Goal: Task Accomplishment & Management: Manage account settings

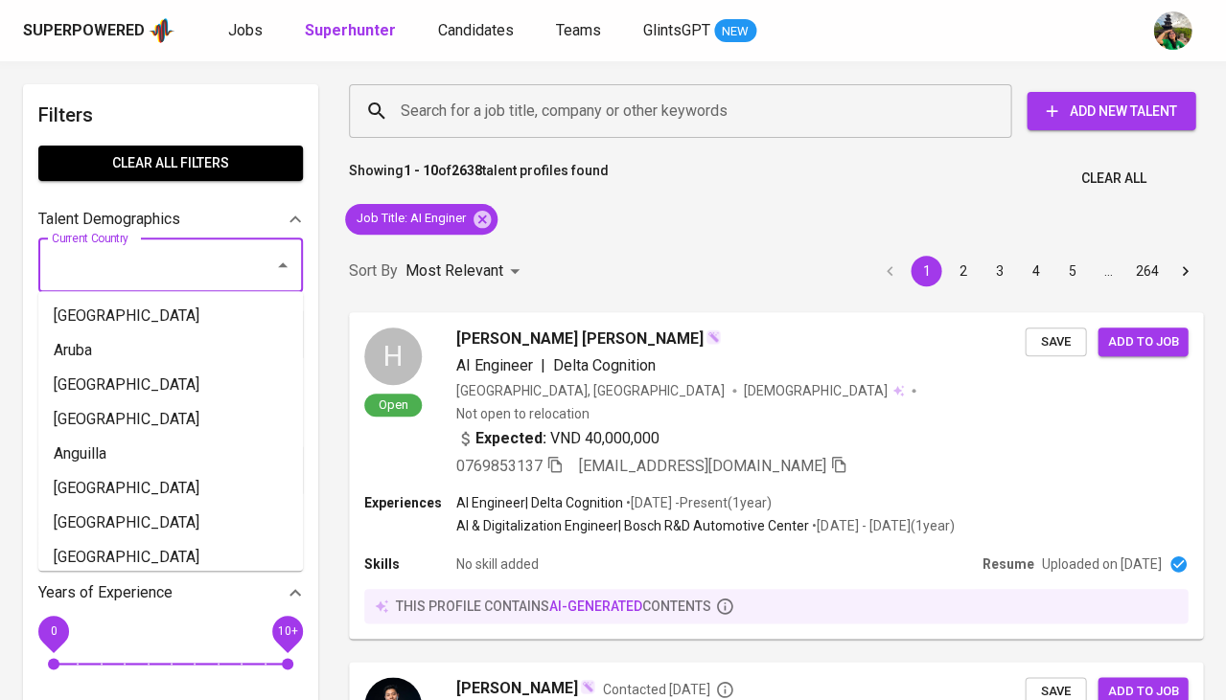
click at [192, 261] on input "Current Country" at bounding box center [144, 265] width 194 height 36
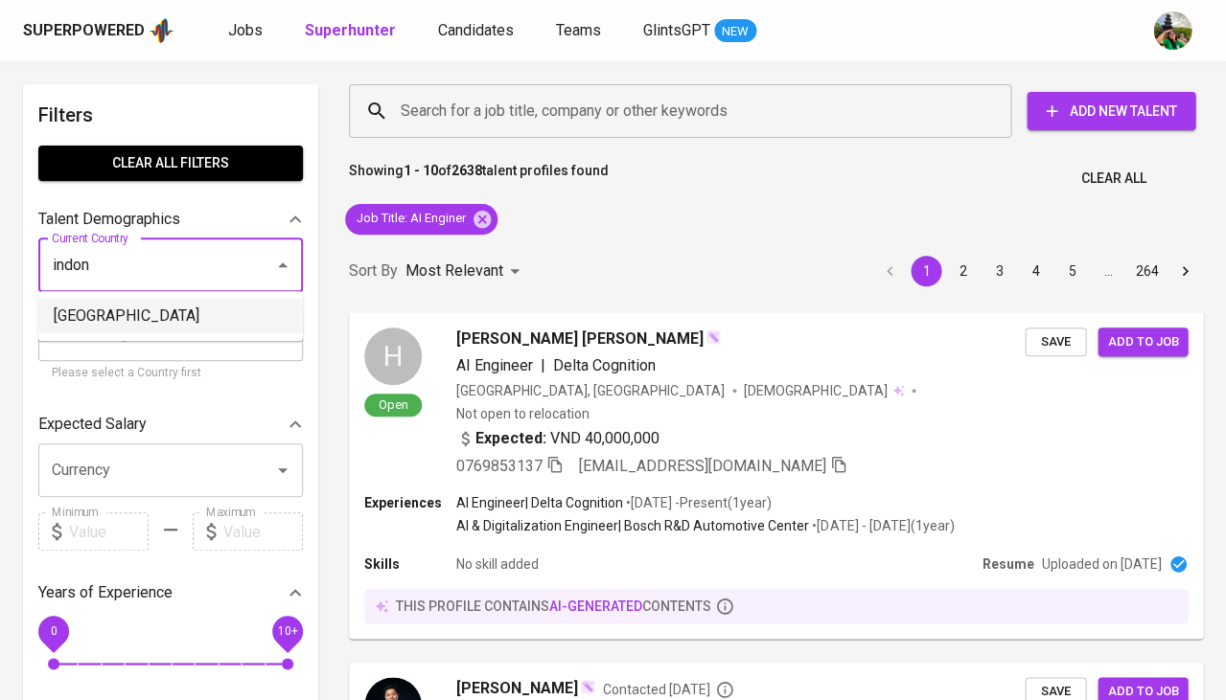
click at [149, 309] on li "[GEOGRAPHIC_DATA]" at bounding box center [170, 316] width 264 height 34
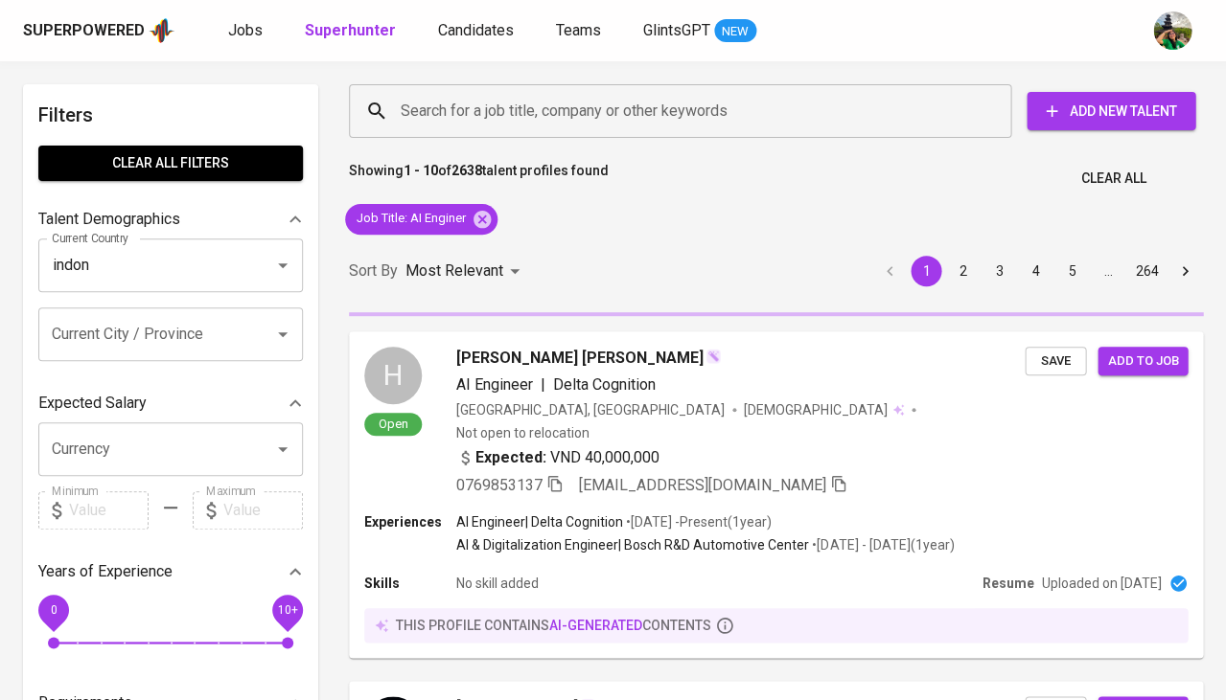
type input "[GEOGRAPHIC_DATA]"
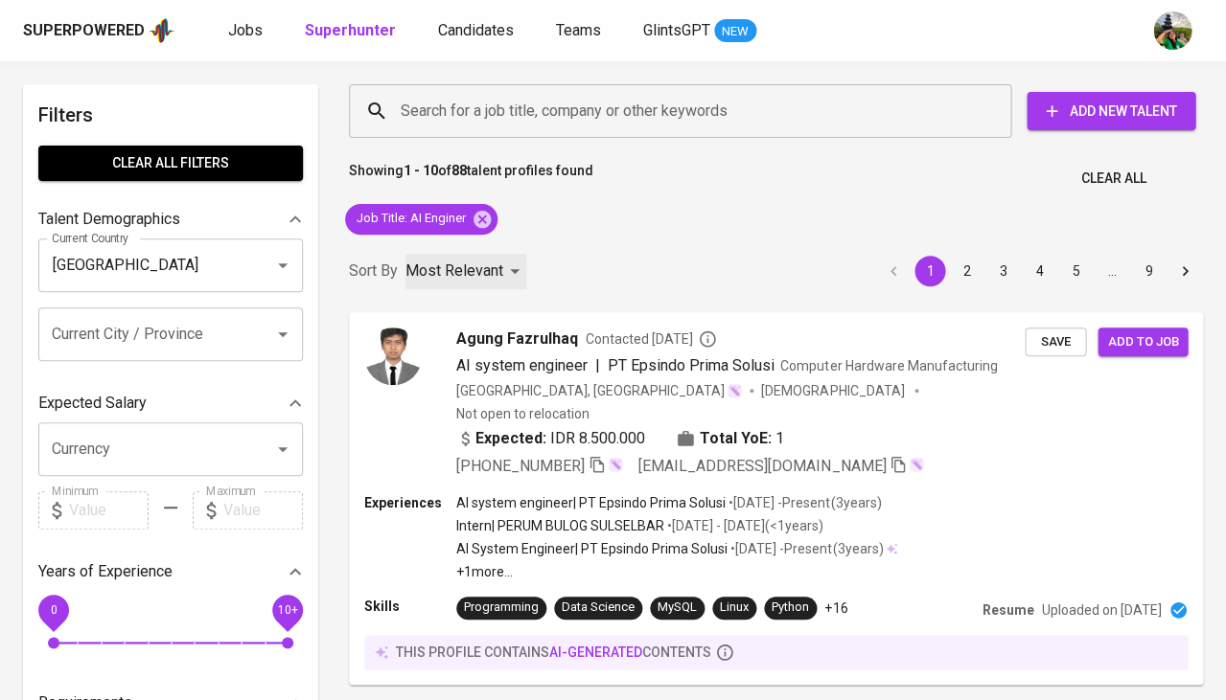
click at [484, 268] on p "Most Relevant" at bounding box center [454, 271] width 98 height 23
click at [463, 334] on li "Newest Profile" at bounding box center [467, 347] width 132 height 34
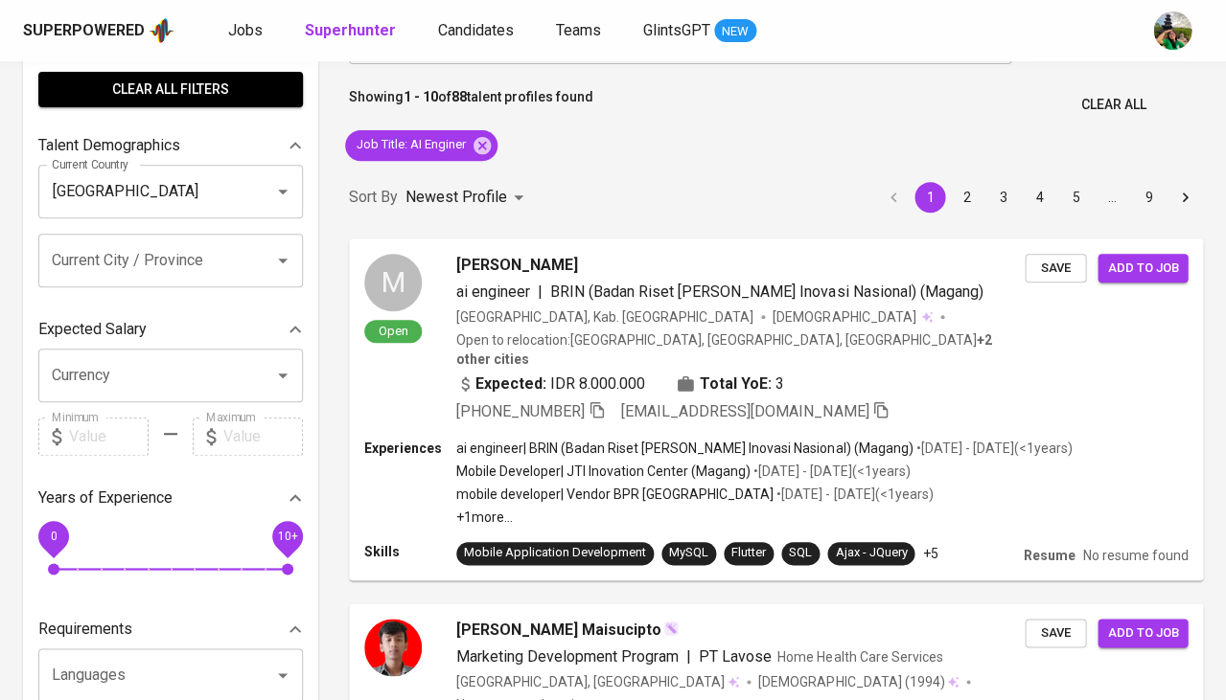
scroll to position [103, 0]
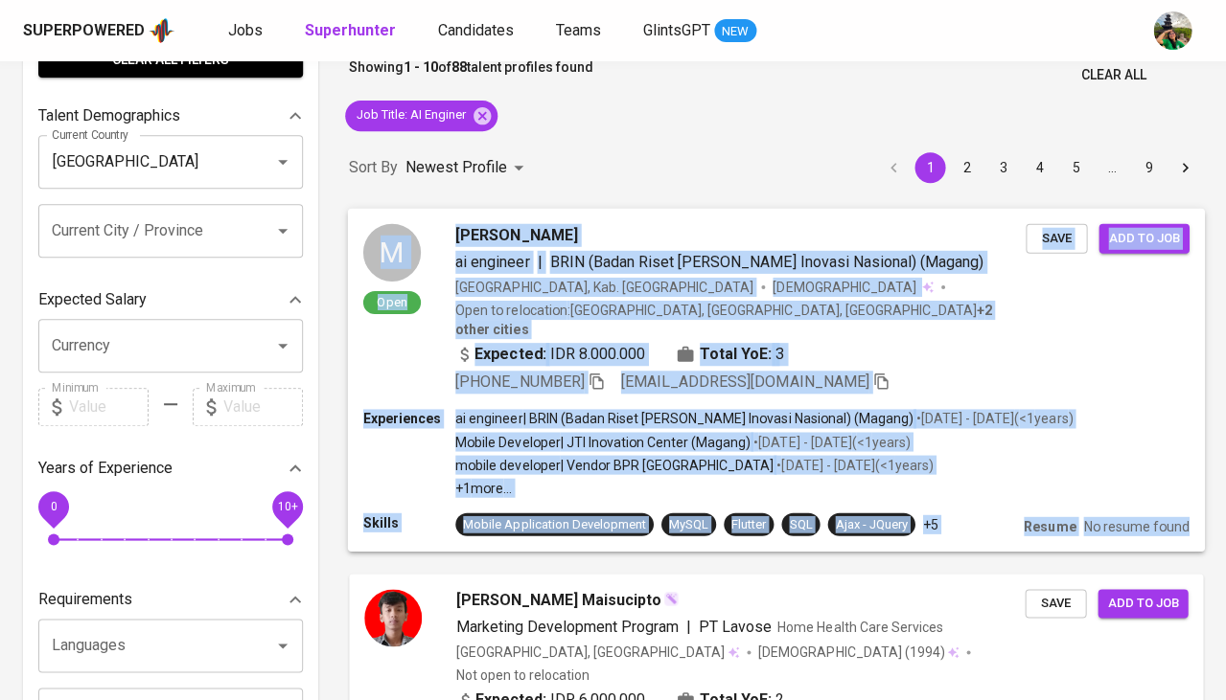
click at [455, 238] on span "[PERSON_NAME]" at bounding box center [516, 234] width 122 height 23
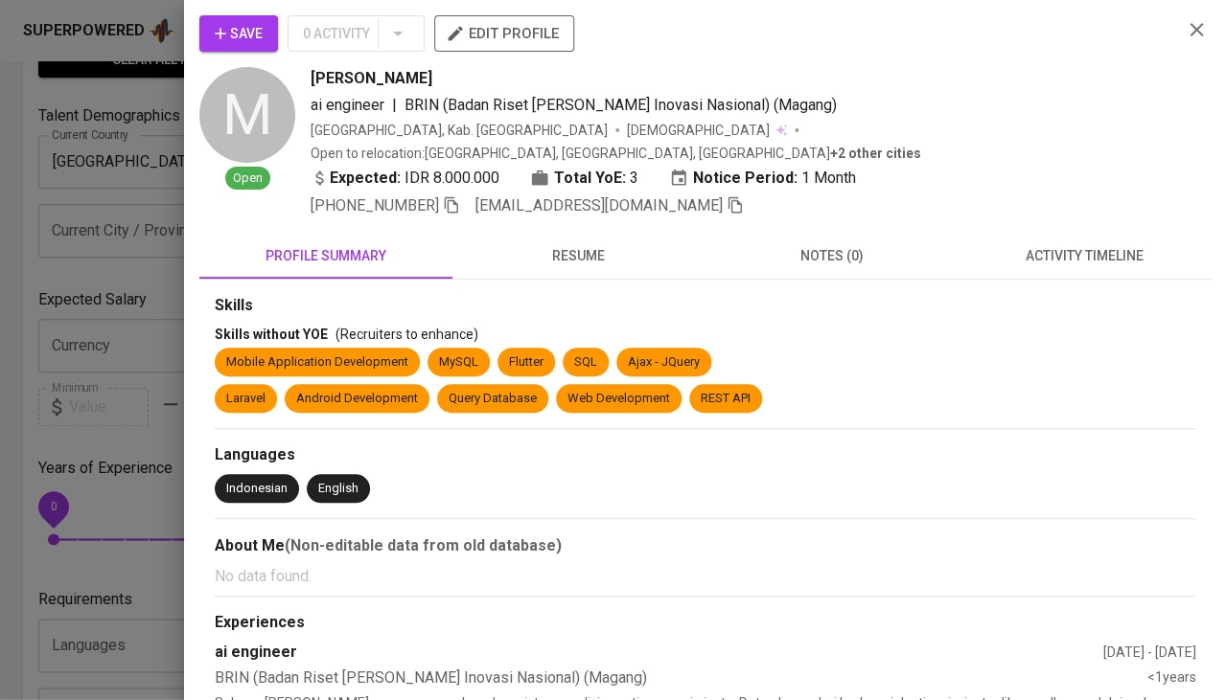
click at [700, 177] on div "Save 0 Activity edit profile M Open [PERSON_NAME] ai engineer | BRIN (Badan Ris…" at bounding box center [613, 350] width 1226 height 700
click at [570, 244] on span "resume" at bounding box center [579, 256] width 230 height 24
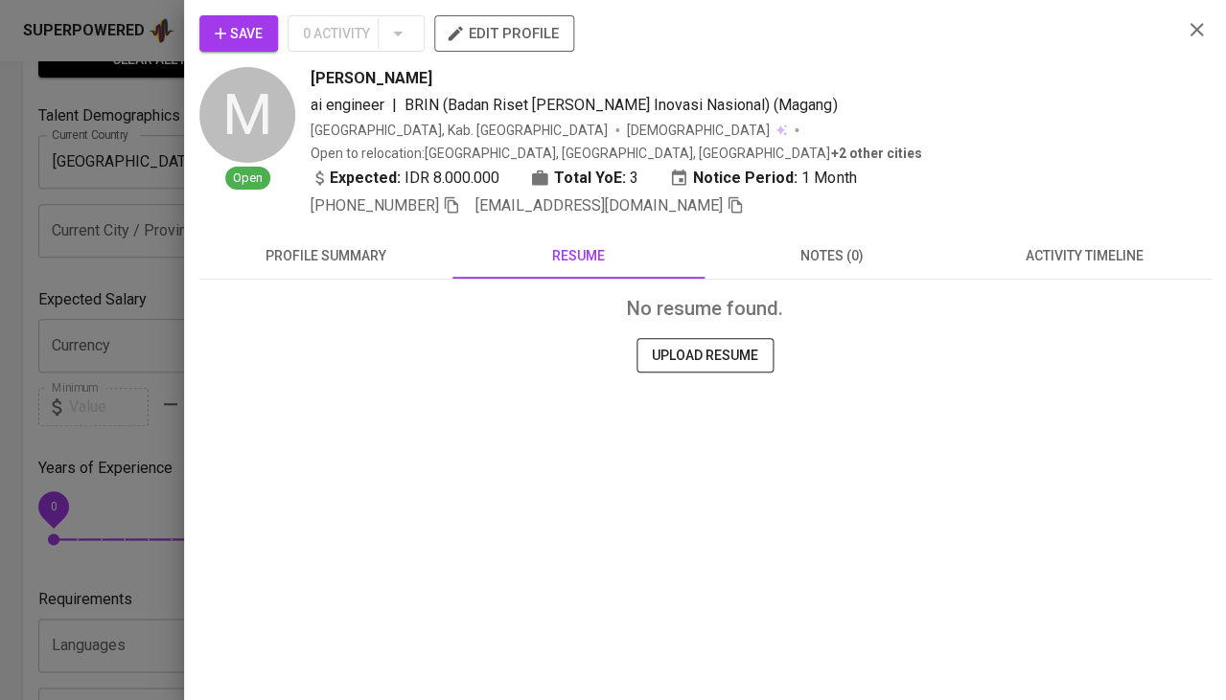
click at [369, 244] on span "profile summary" at bounding box center [326, 256] width 230 height 24
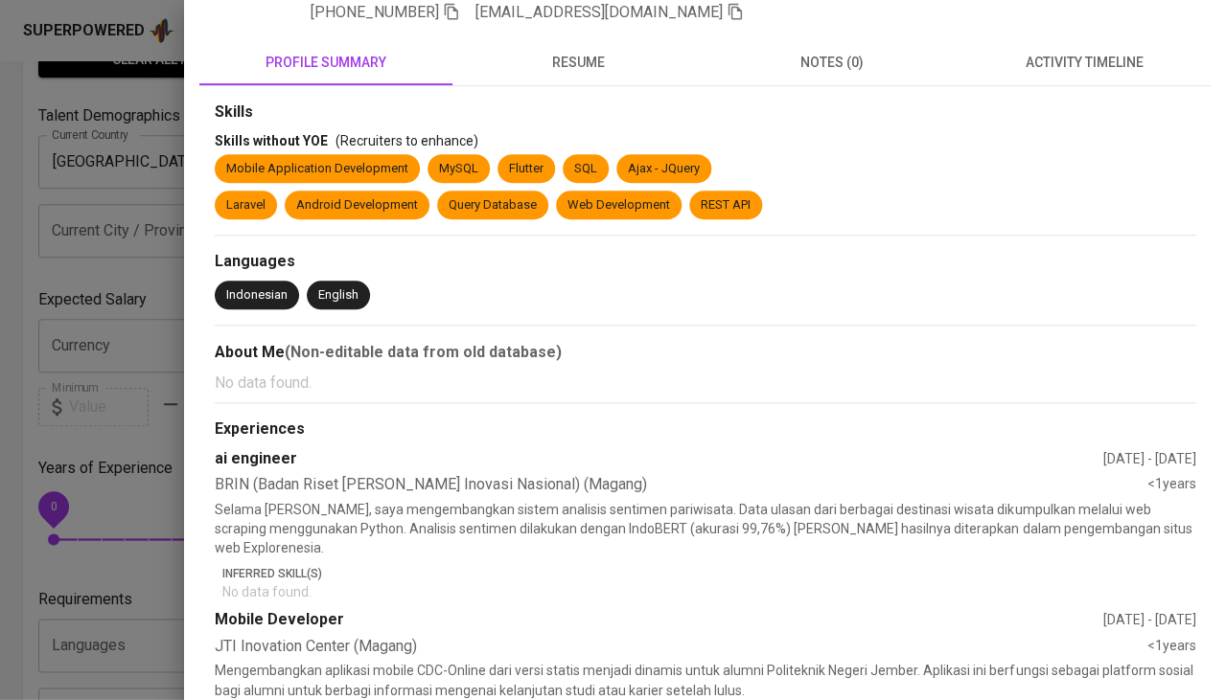
scroll to position [268, 0]
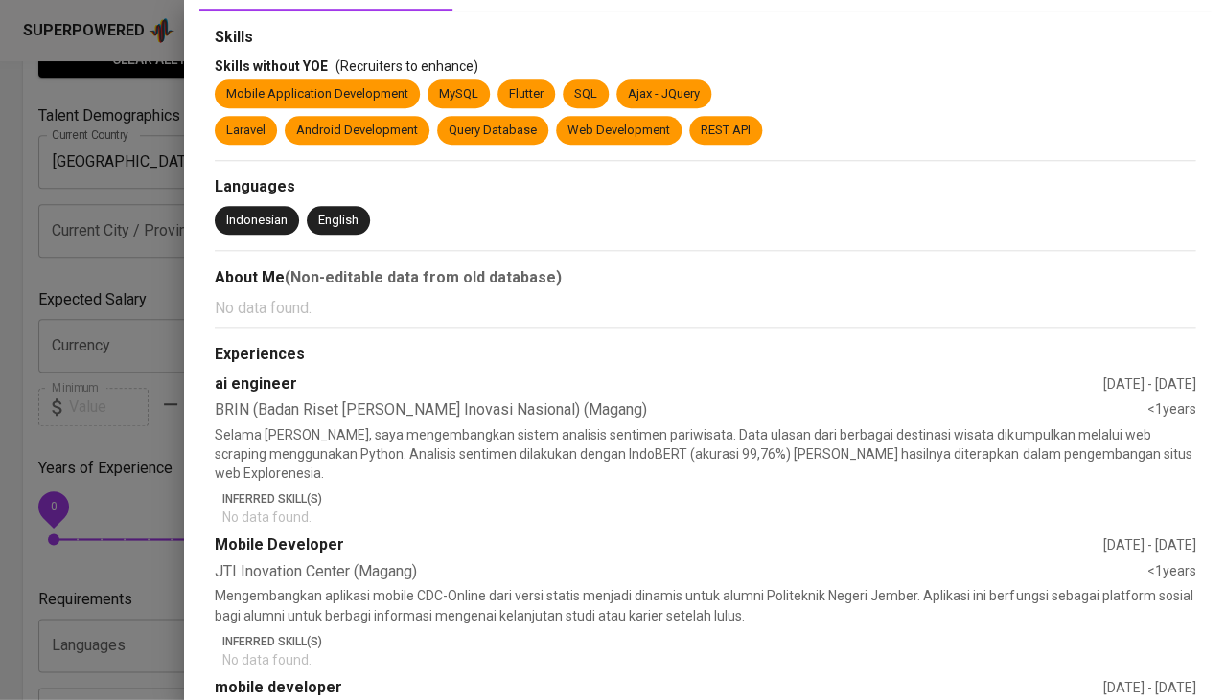
click at [27, 511] on div at bounding box center [613, 350] width 1226 height 700
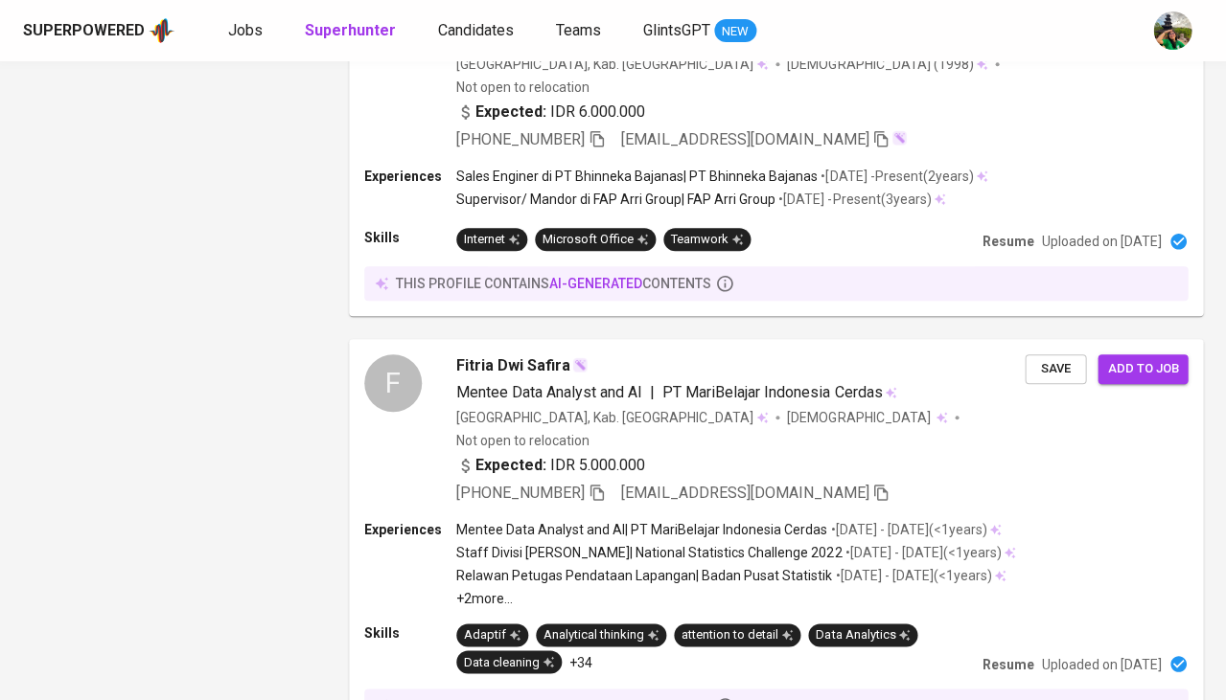
scroll to position [3488, 0]
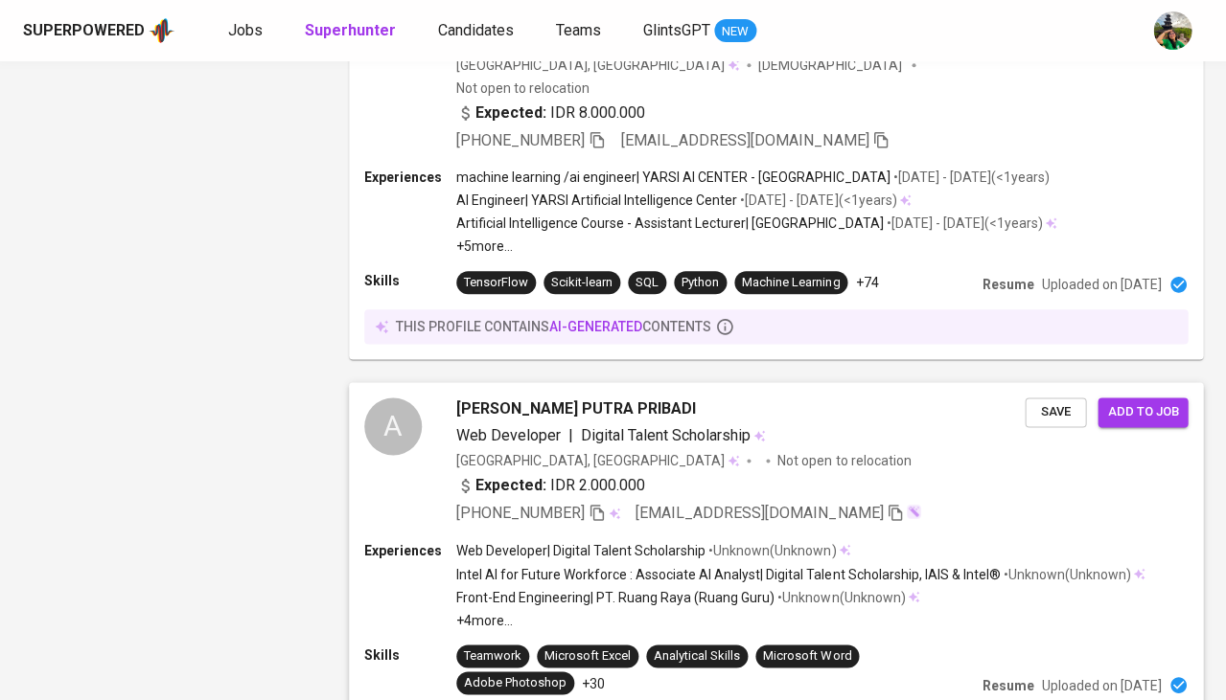
scroll to position [3605, 0]
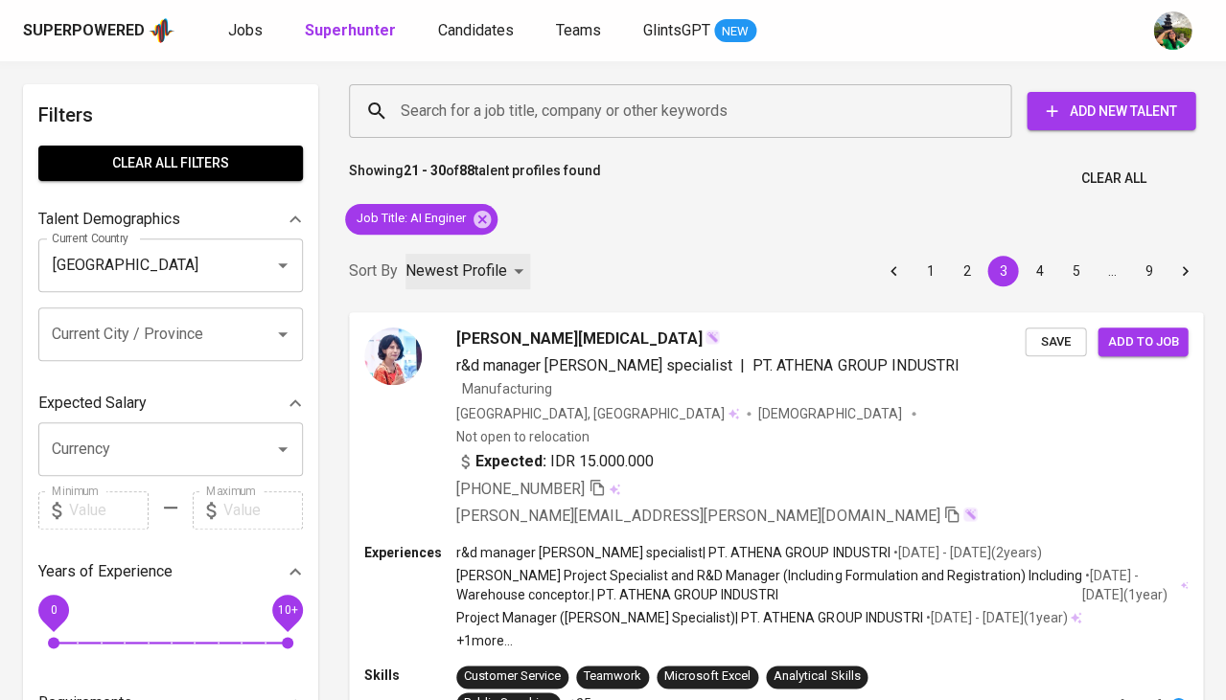
click at [488, 281] on div "Newest Profile" at bounding box center [467, 271] width 125 height 35
click at [475, 314] on li "Most Relevant" at bounding box center [468, 312] width 132 height 34
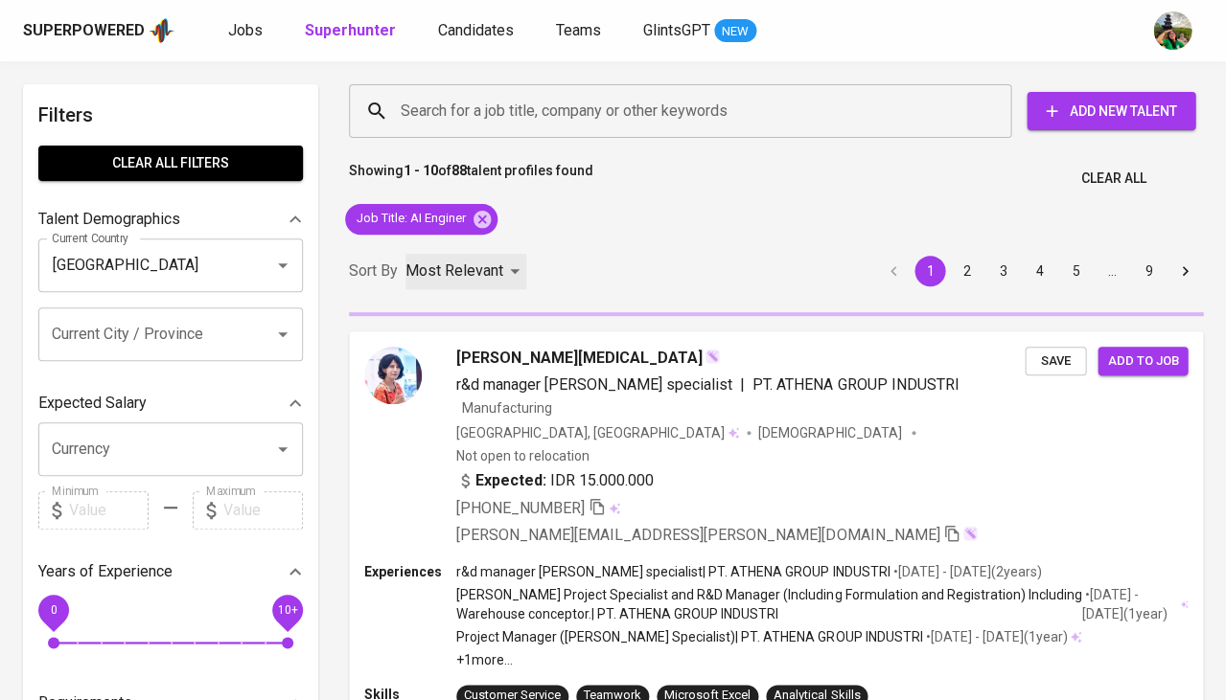
type input "MOST_RELEVANT"
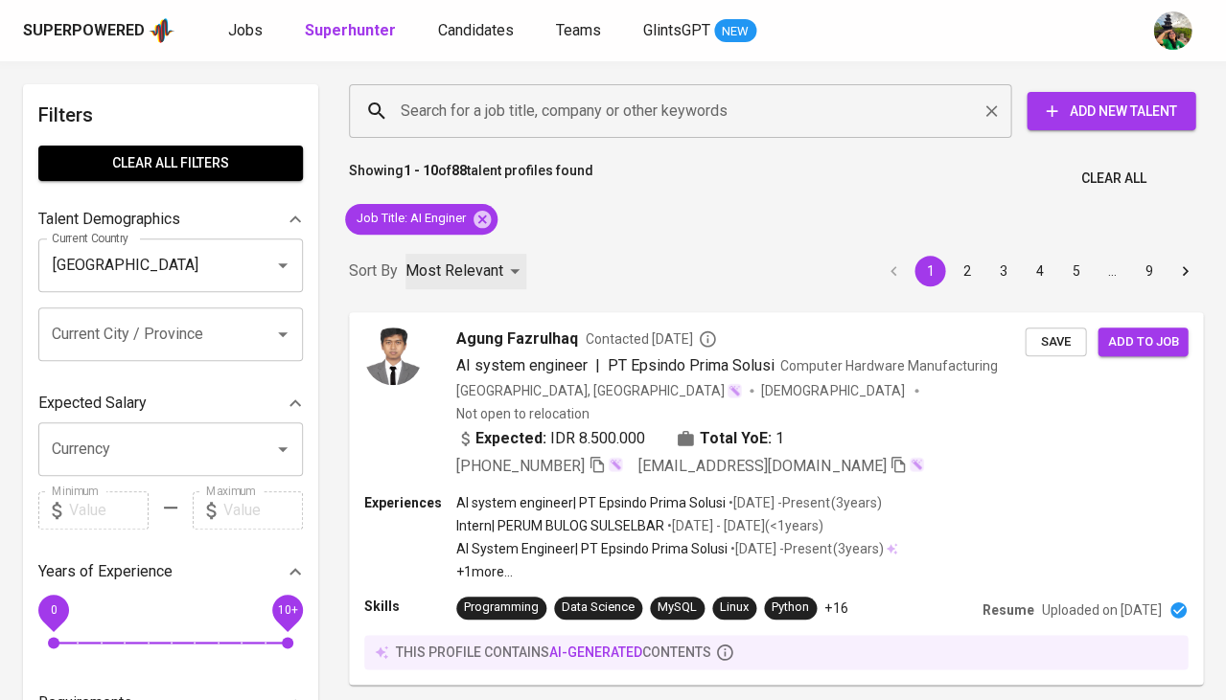
scroll to position [-1, 0]
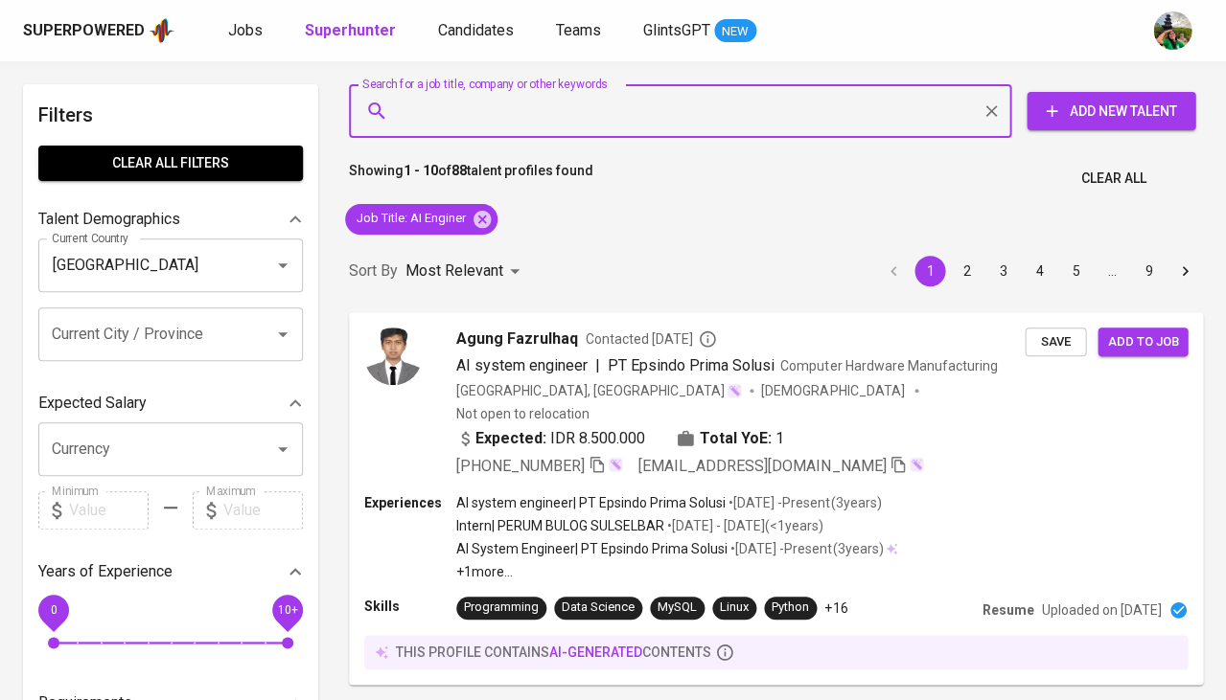
click at [464, 112] on input "Search for a job title, company or other keywords" at bounding box center [685, 111] width 578 height 36
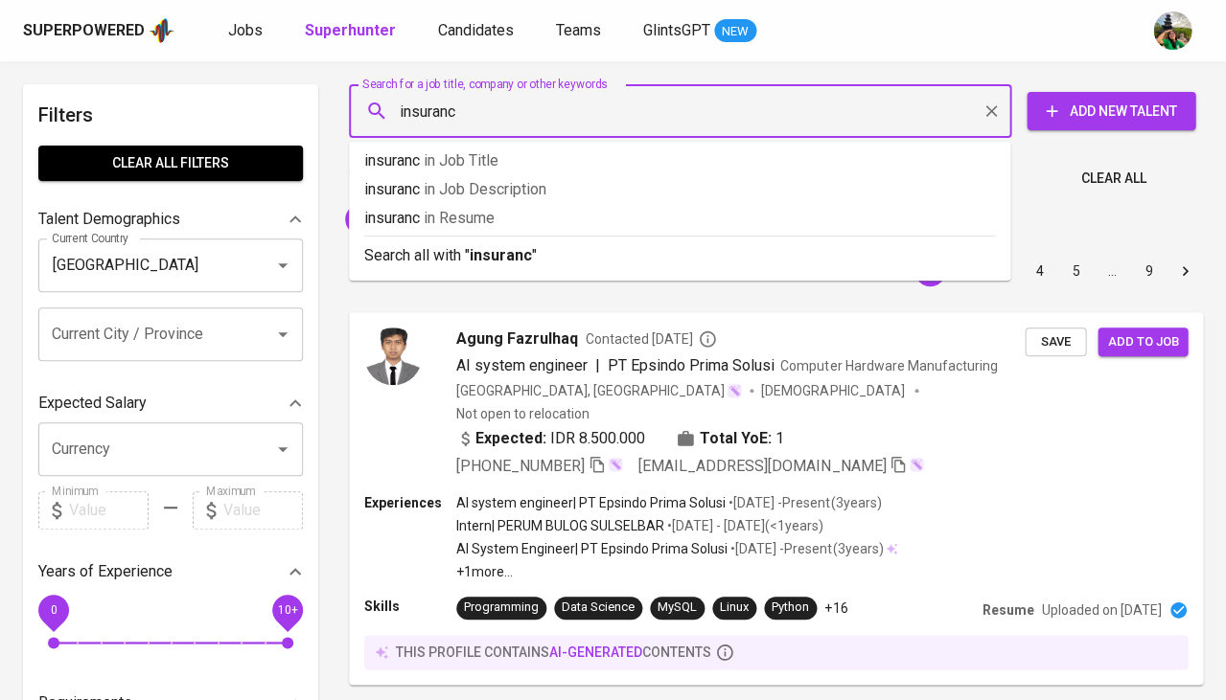
type input "insurance"
click at [416, 214] on p "insurance in [GEOGRAPHIC_DATA]" at bounding box center [679, 218] width 631 height 23
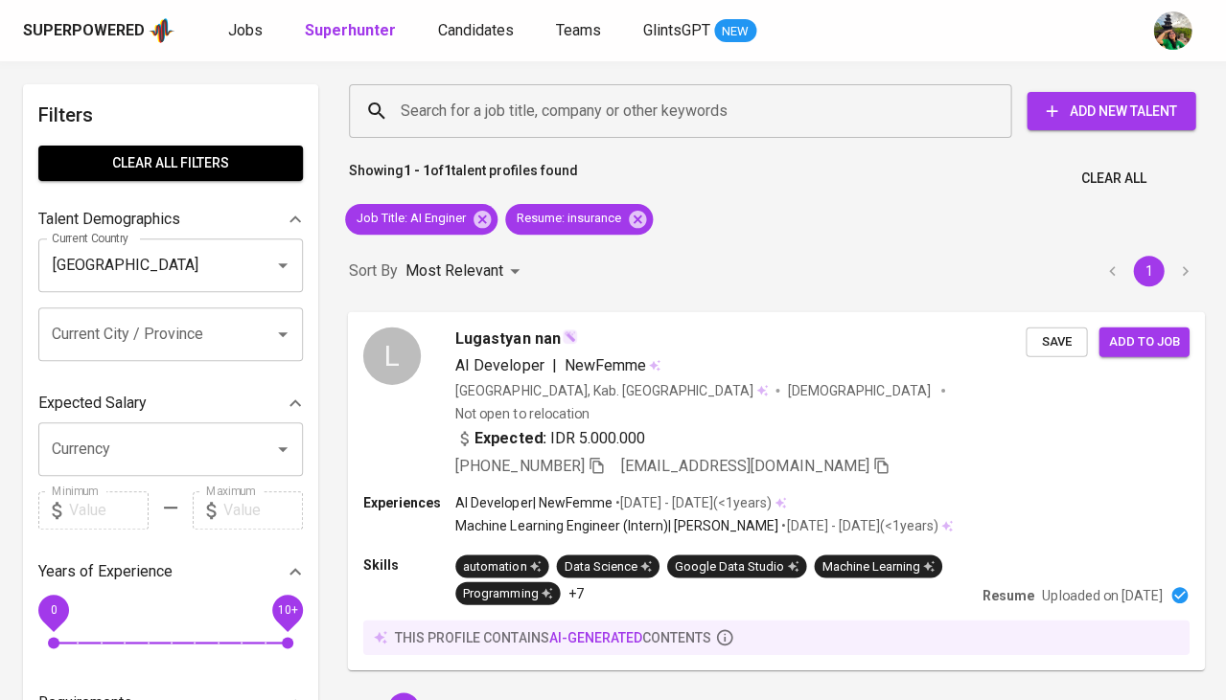
click at [487, 340] on span "Lugastyan nan" at bounding box center [507, 338] width 104 height 23
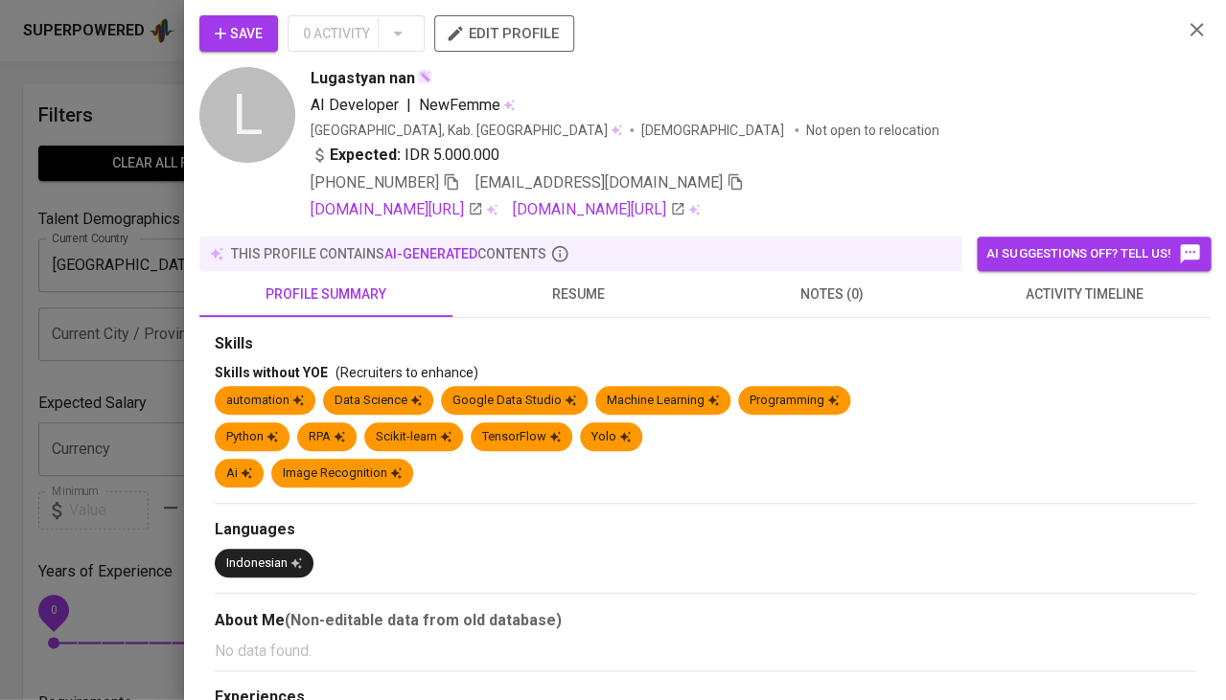
click at [574, 293] on span "resume" at bounding box center [579, 295] width 230 height 24
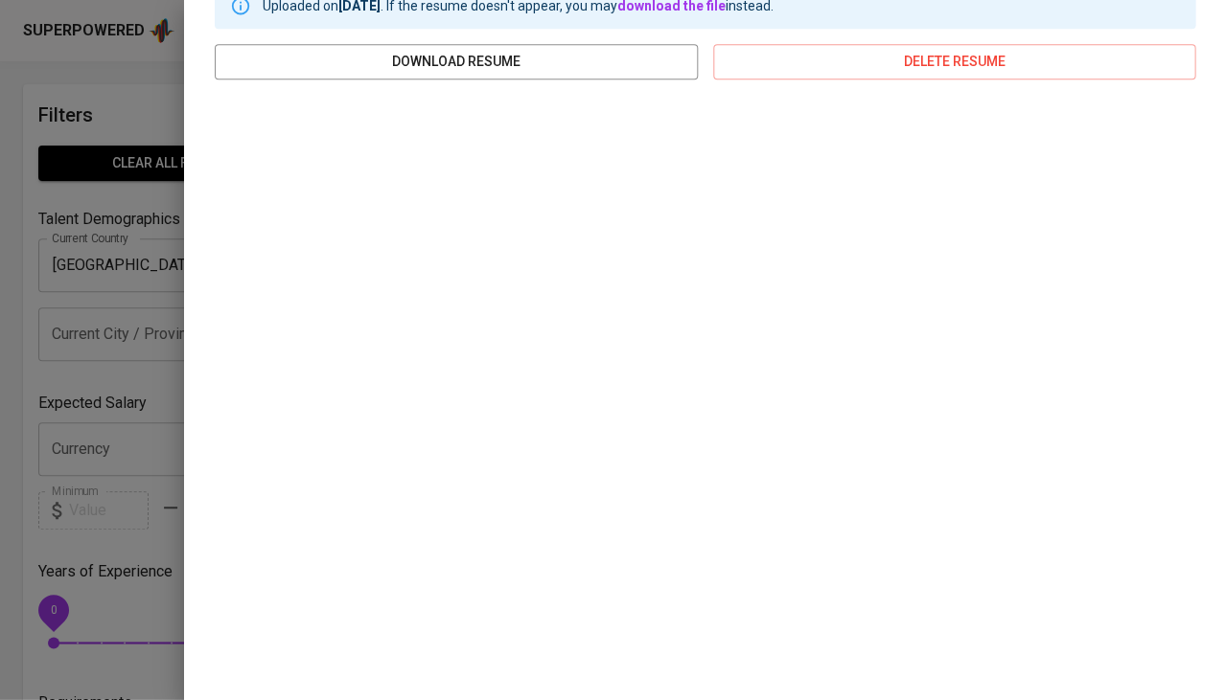
scroll to position [346, 0]
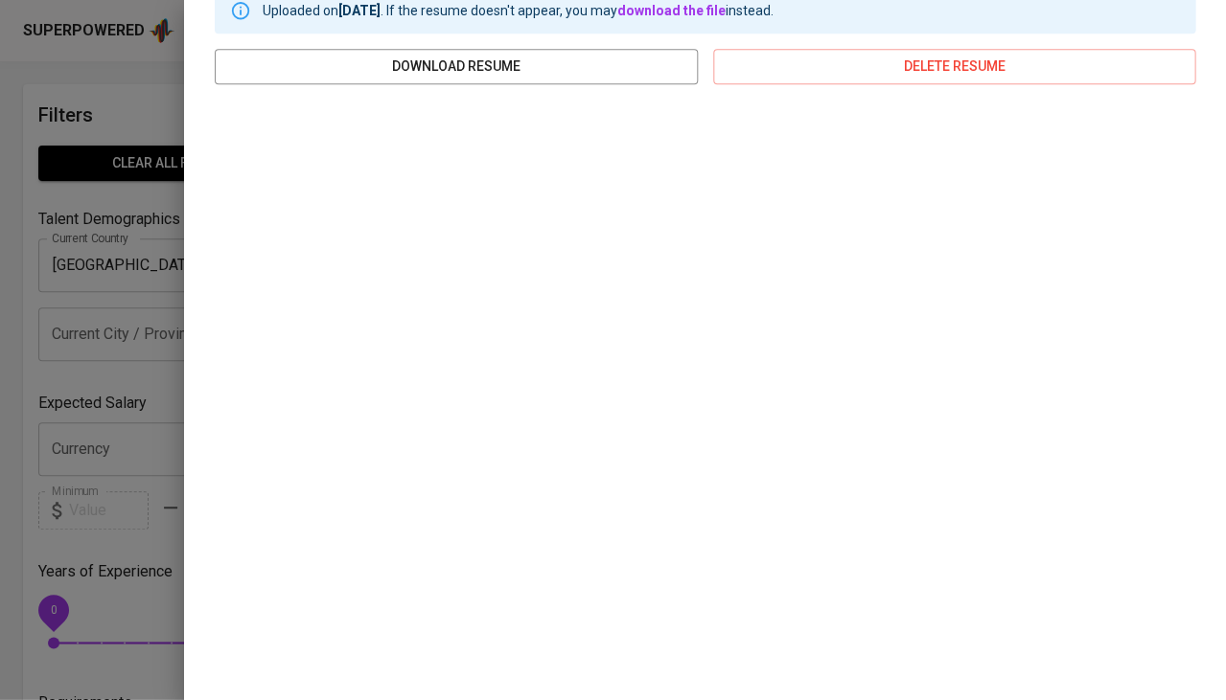
click at [118, 396] on div at bounding box center [613, 350] width 1226 height 700
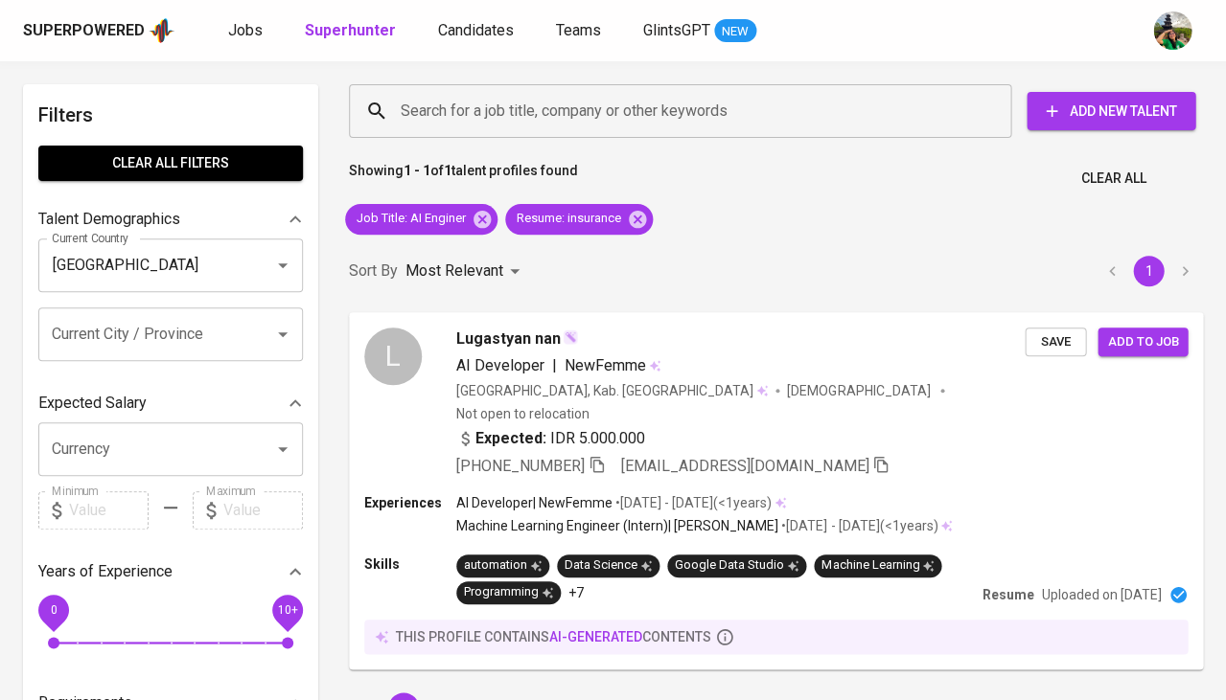
scroll to position [0, 0]
click at [636, 221] on icon at bounding box center [637, 219] width 21 height 21
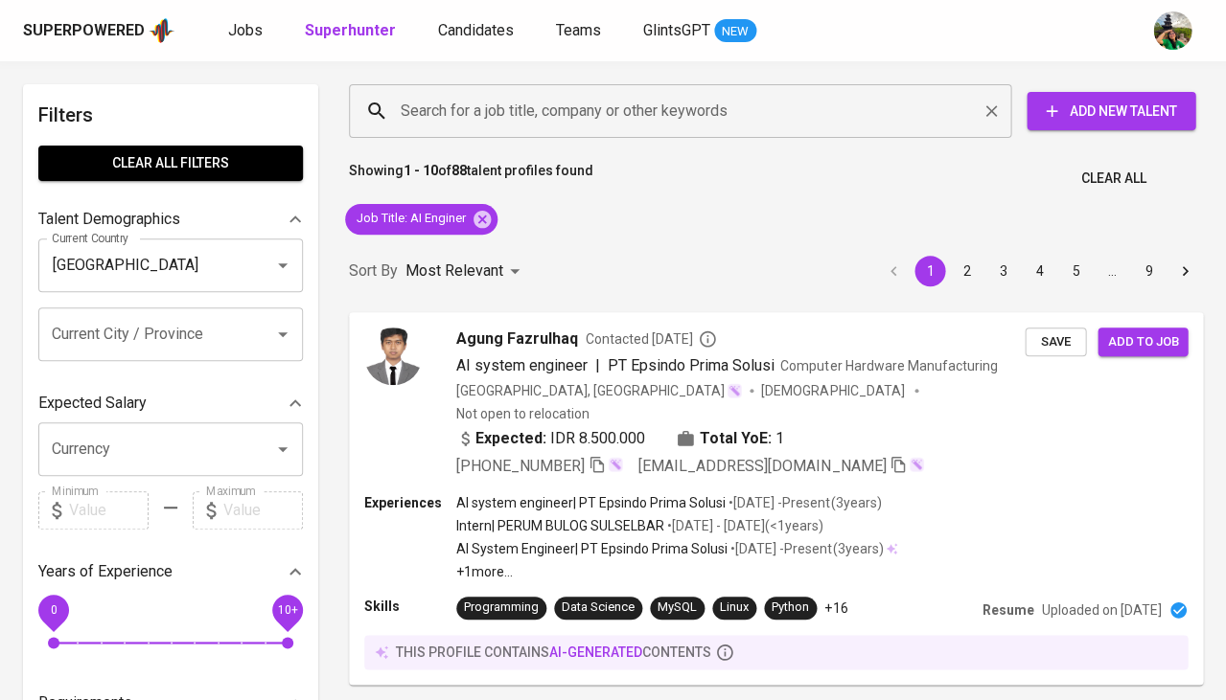
click at [576, 101] on input "Search for a job title, company or other keywords" at bounding box center [685, 111] width 578 height 36
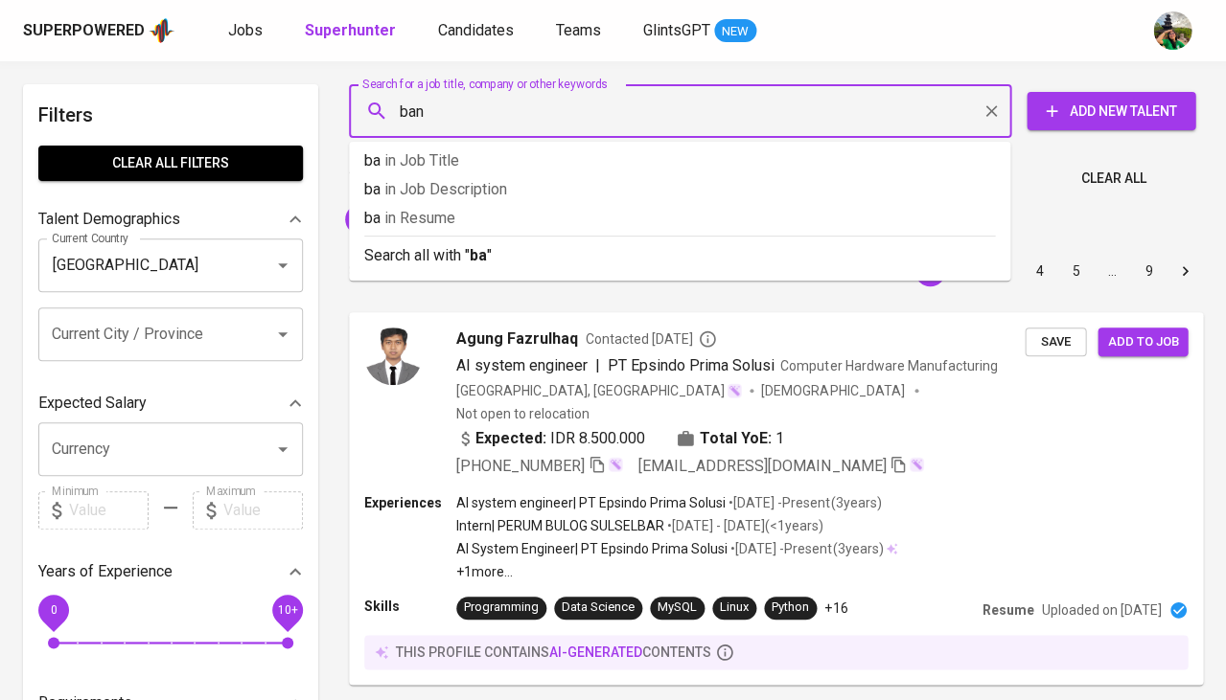
type input "bank"
click at [512, 229] on li "bank in [GEOGRAPHIC_DATA]" at bounding box center [679, 221] width 661 height 29
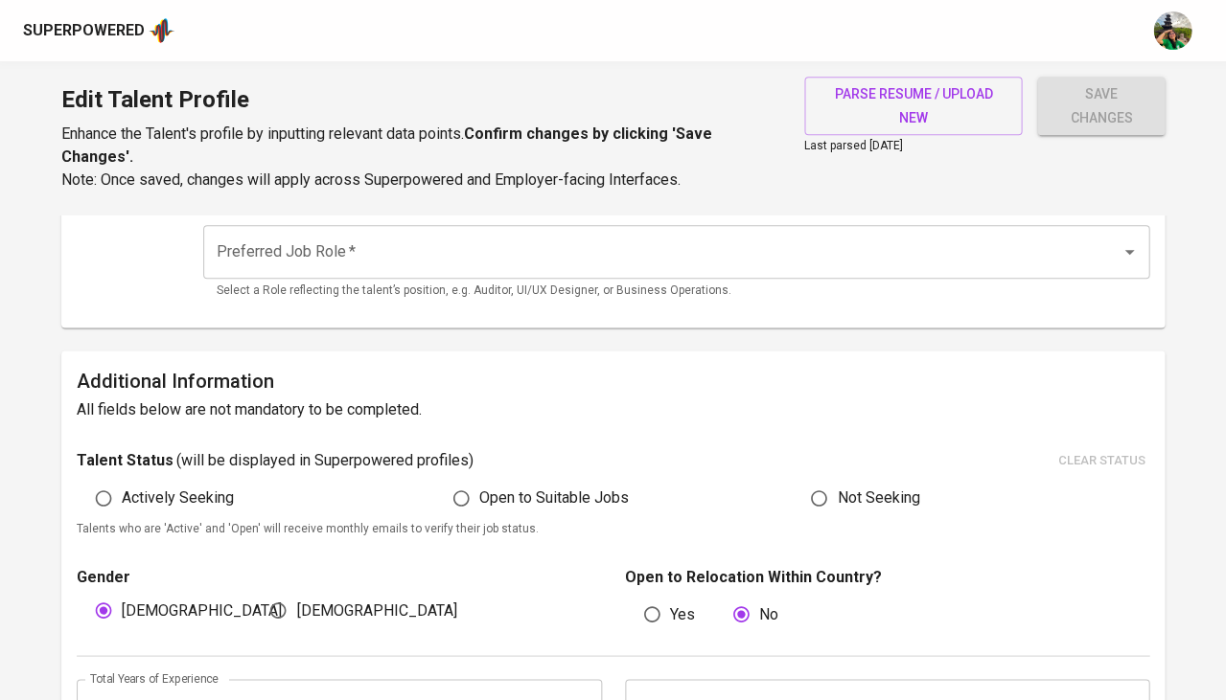
scroll to position [320, 0]
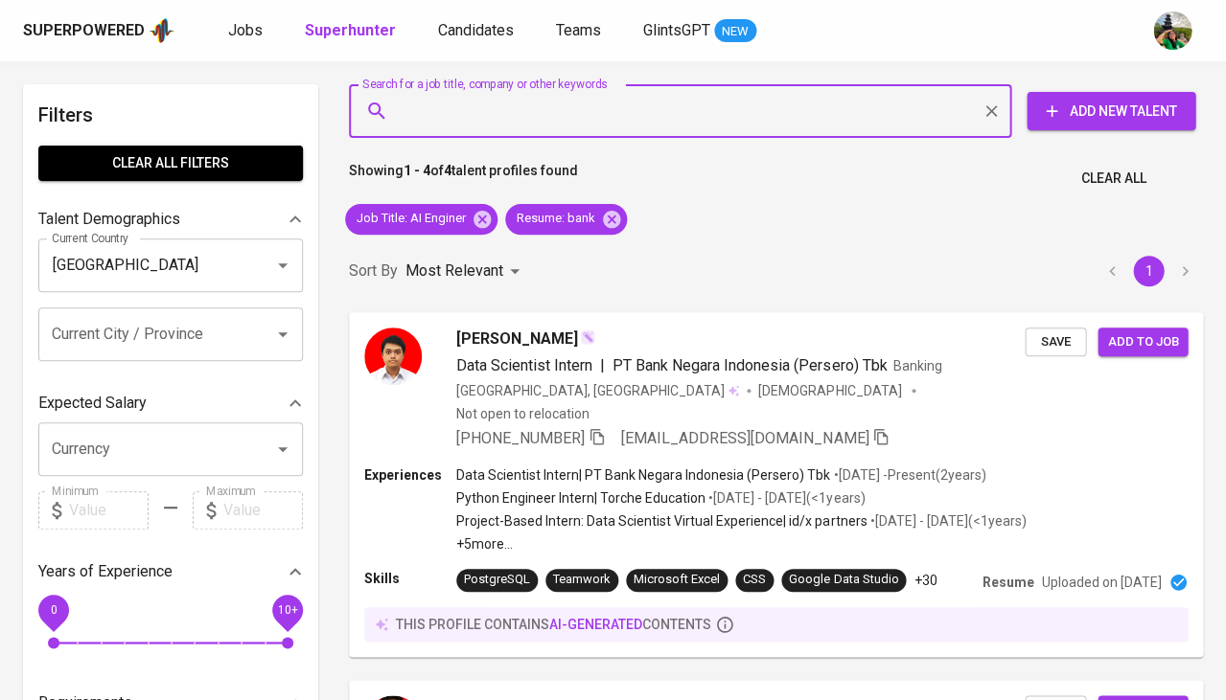
click at [255, 49] on div "Superpowered Jobs Superhunter Candidates Teams GlintsGPT NEW" at bounding box center [613, 30] width 1226 height 61
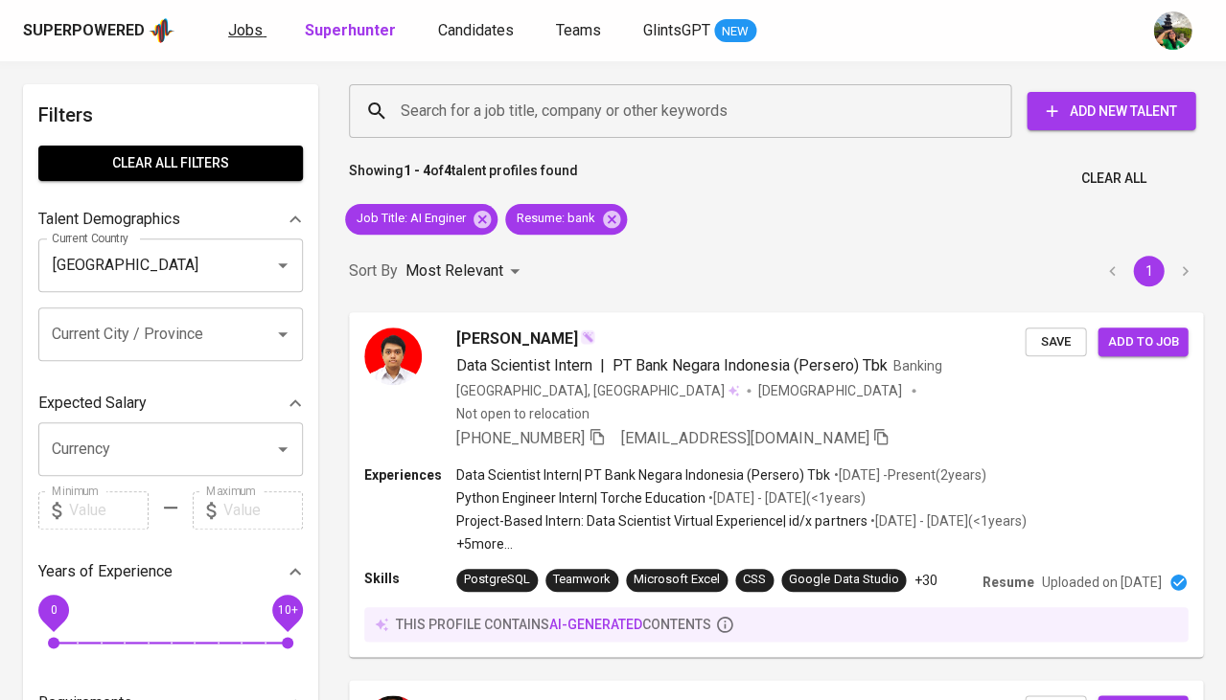
click at [246, 37] on span "Jobs" at bounding box center [245, 30] width 34 height 18
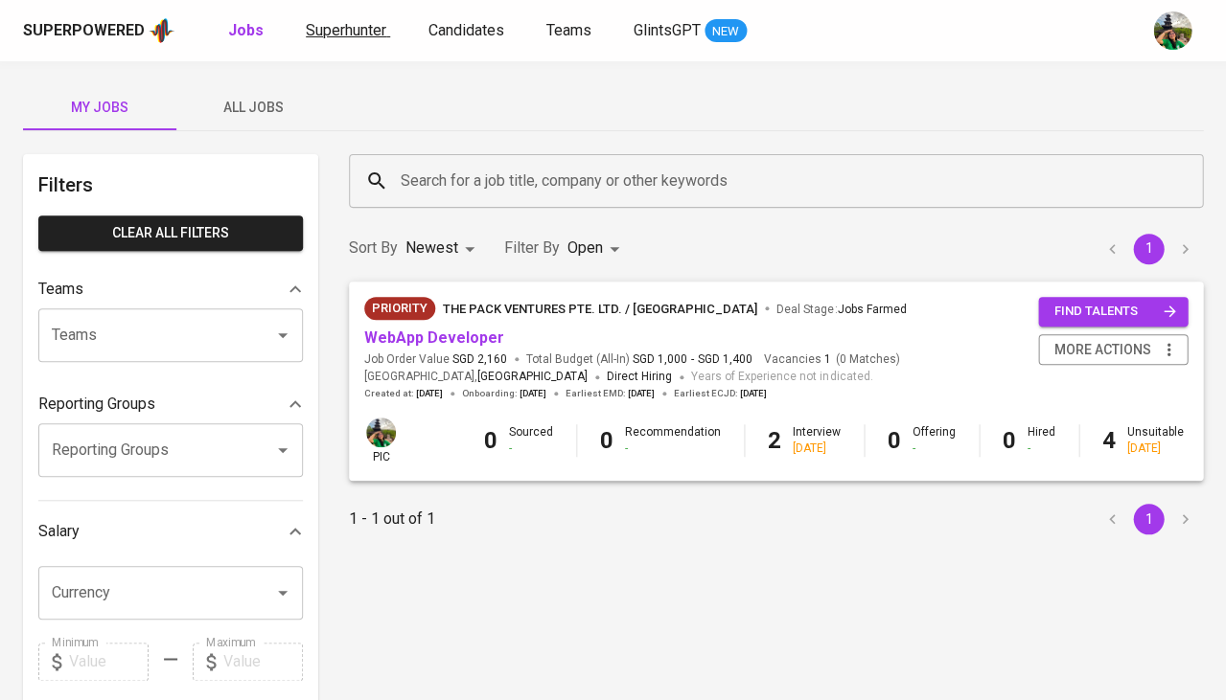
click at [339, 32] on span "Superhunter" at bounding box center [346, 30] width 80 height 18
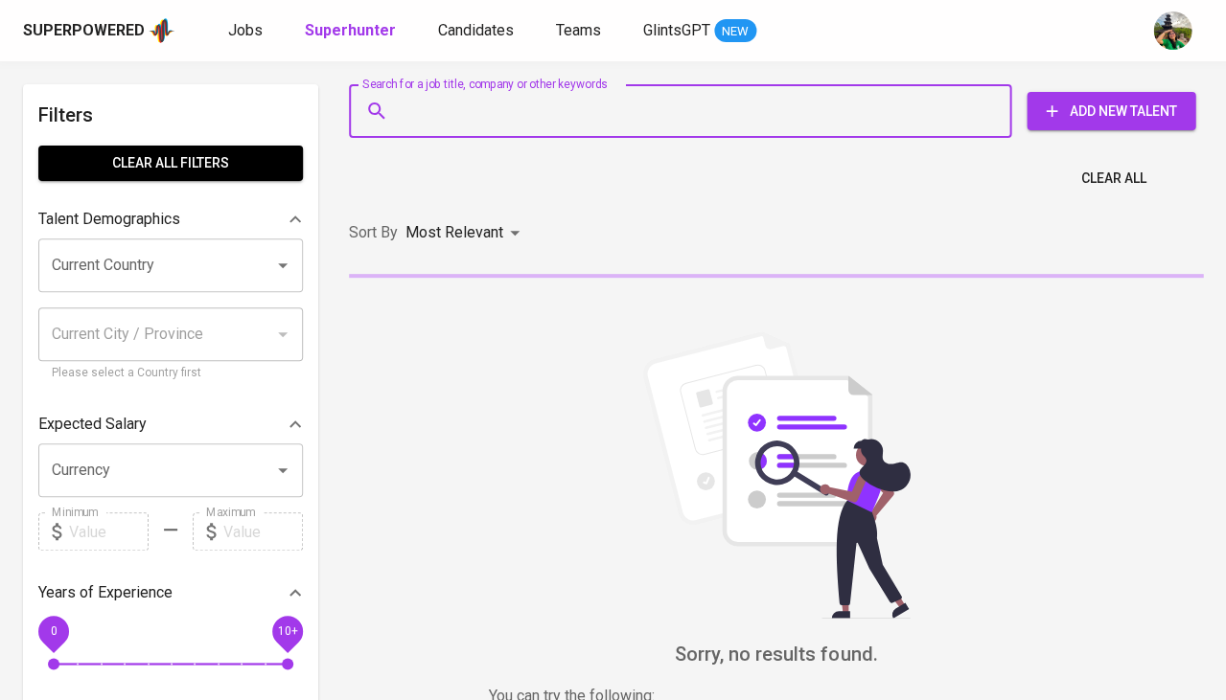
click at [426, 108] on input "Search for a job title, company or other keywords" at bounding box center [685, 111] width 578 height 36
paste input "indramardani1985@gmail.com"
type input "indramardani1985@gmail.com"
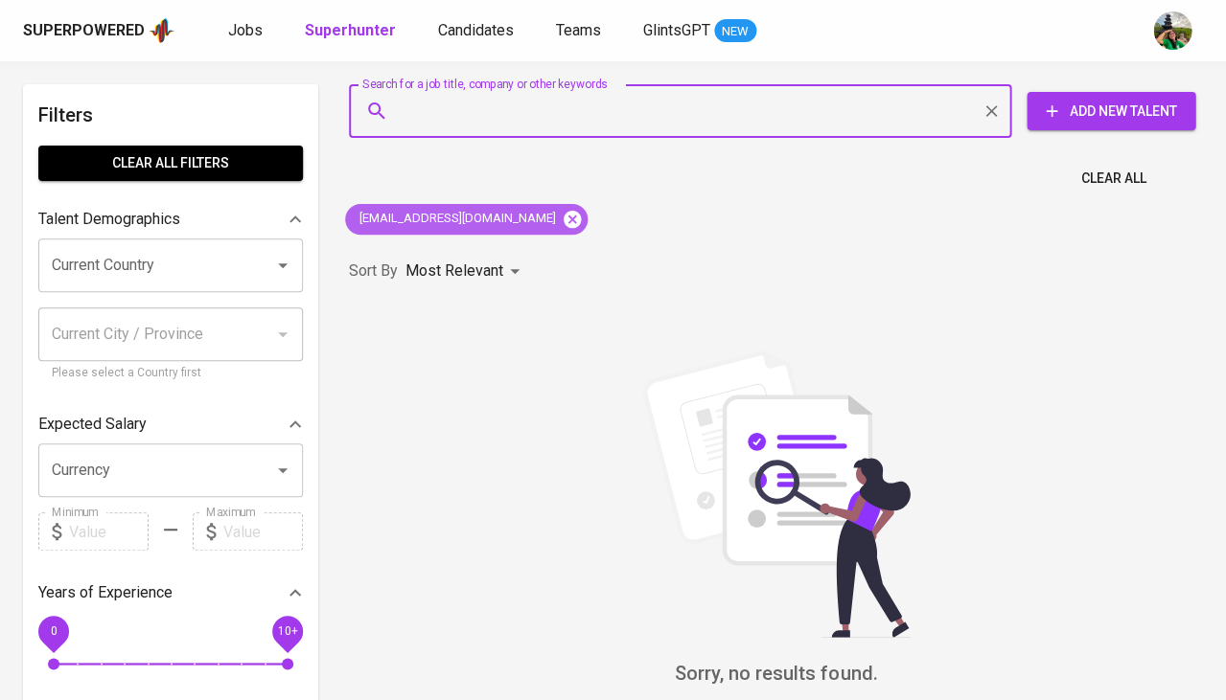
click at [562, 217] on icon at bounding box center [572, 219] width 21 height 21
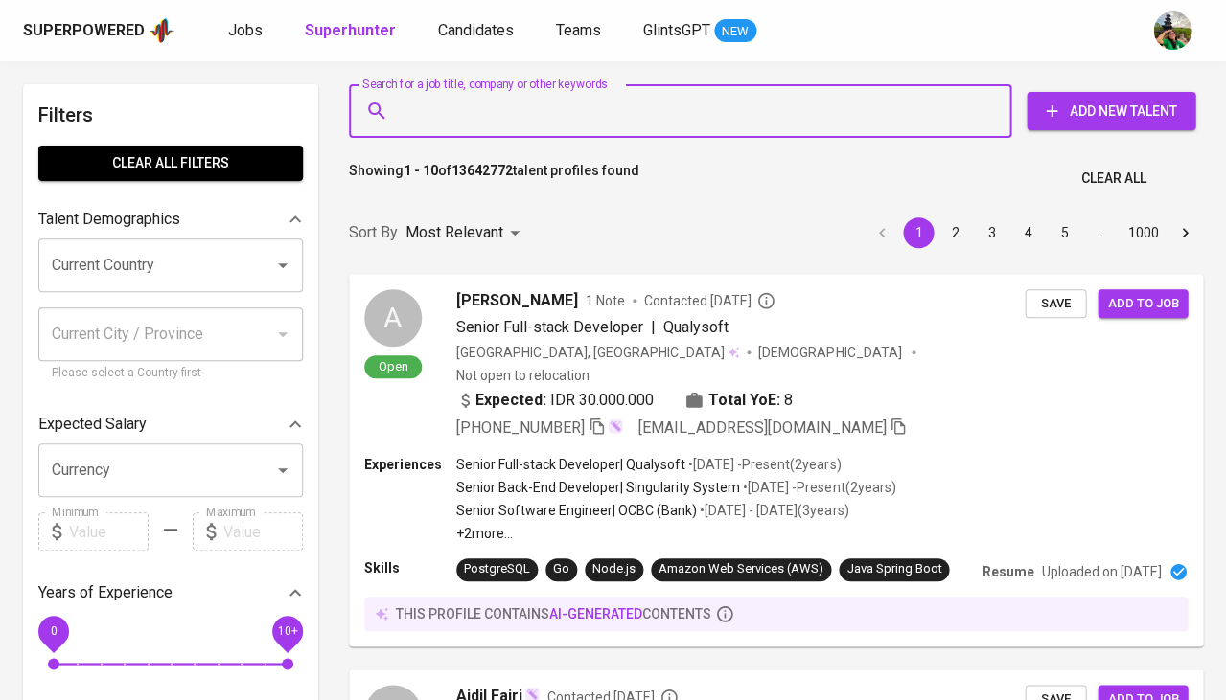
click at [549, 113] on input "Search for a job title, company or other keywords" at bounding box center [685, 111] width 578 height 36
paste input "muhammadfhadli20@gmail.com"
type input "muhammadfhadli20@gmail.com"
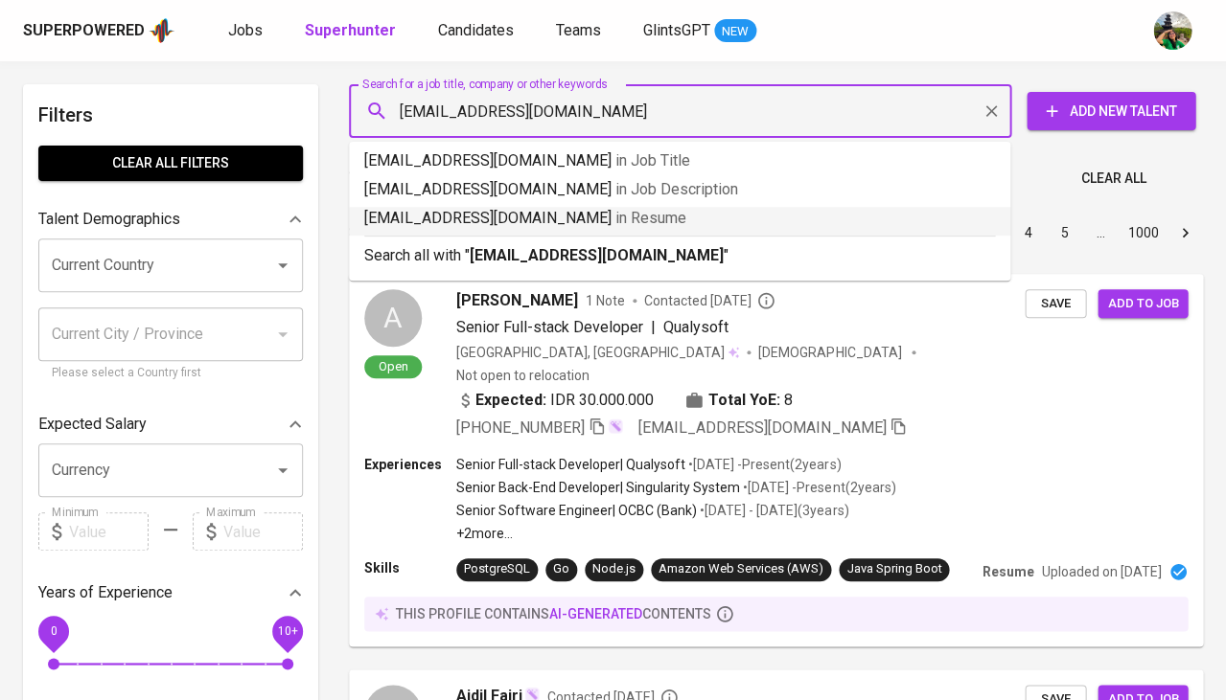
click at [615, 223] on span "in Resume" at bounding box center [650, 218] width 71 height 18
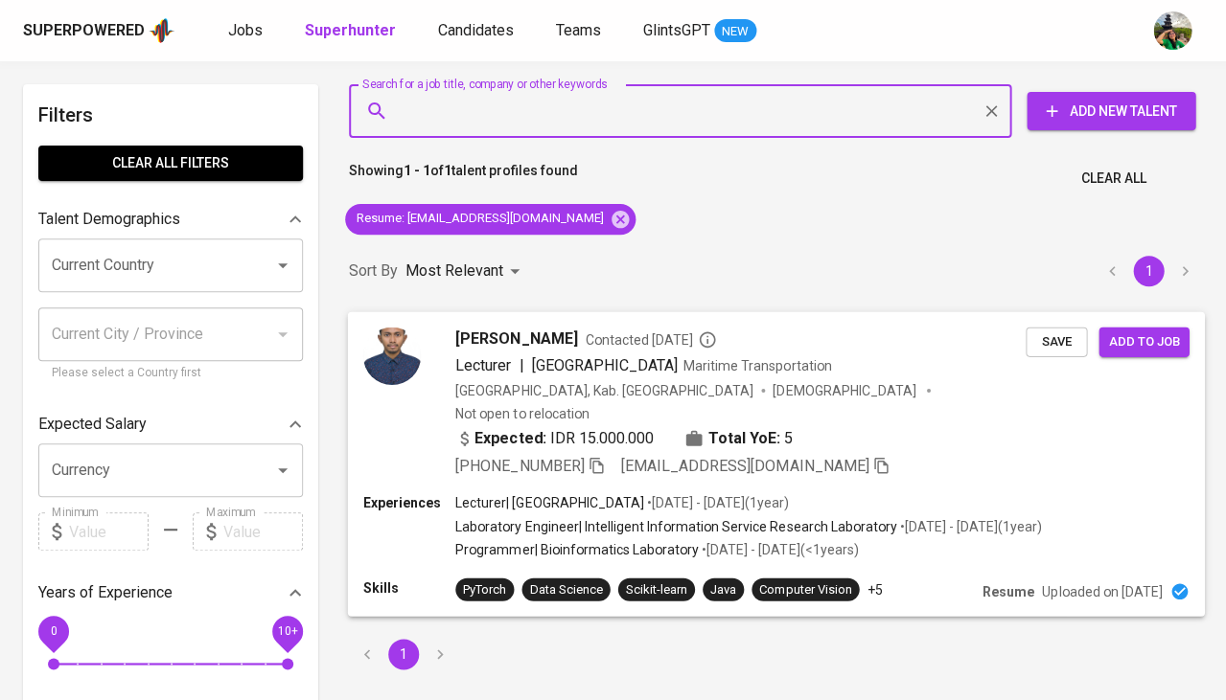
click at [1041, 332] on span "Save" at bounding box center [1056, 342] width 42 height 22
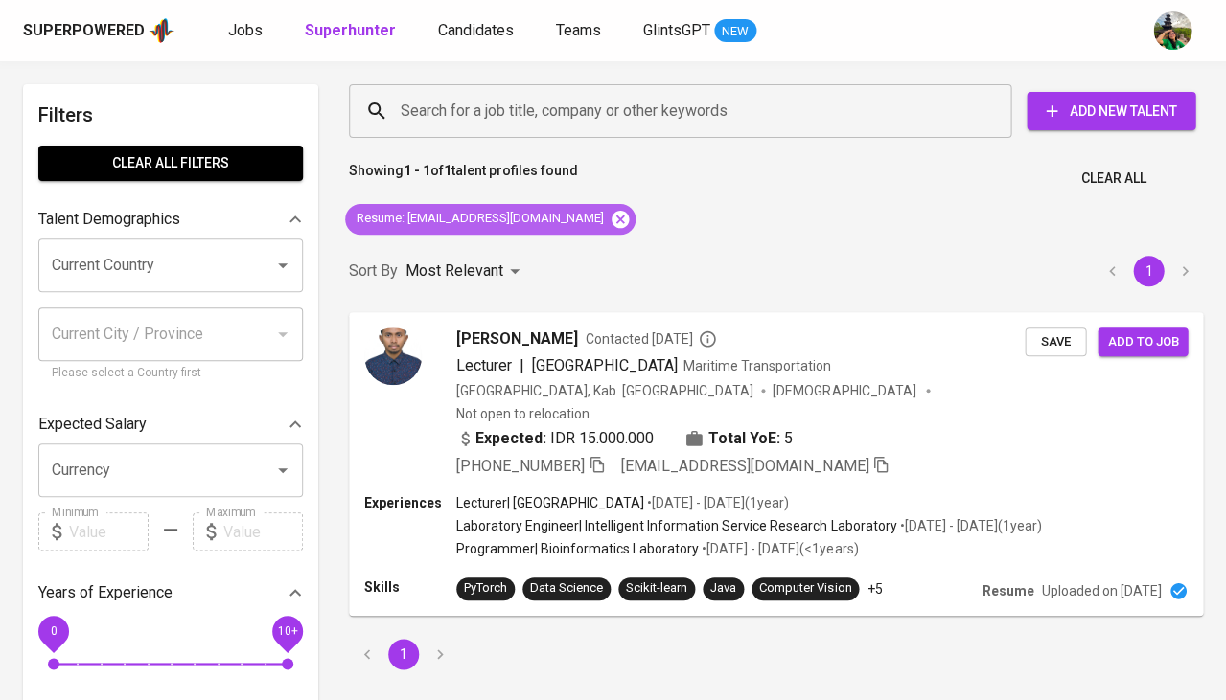
click at [611, 218] on icon at bounding box center [619, 218] width 17 height 17
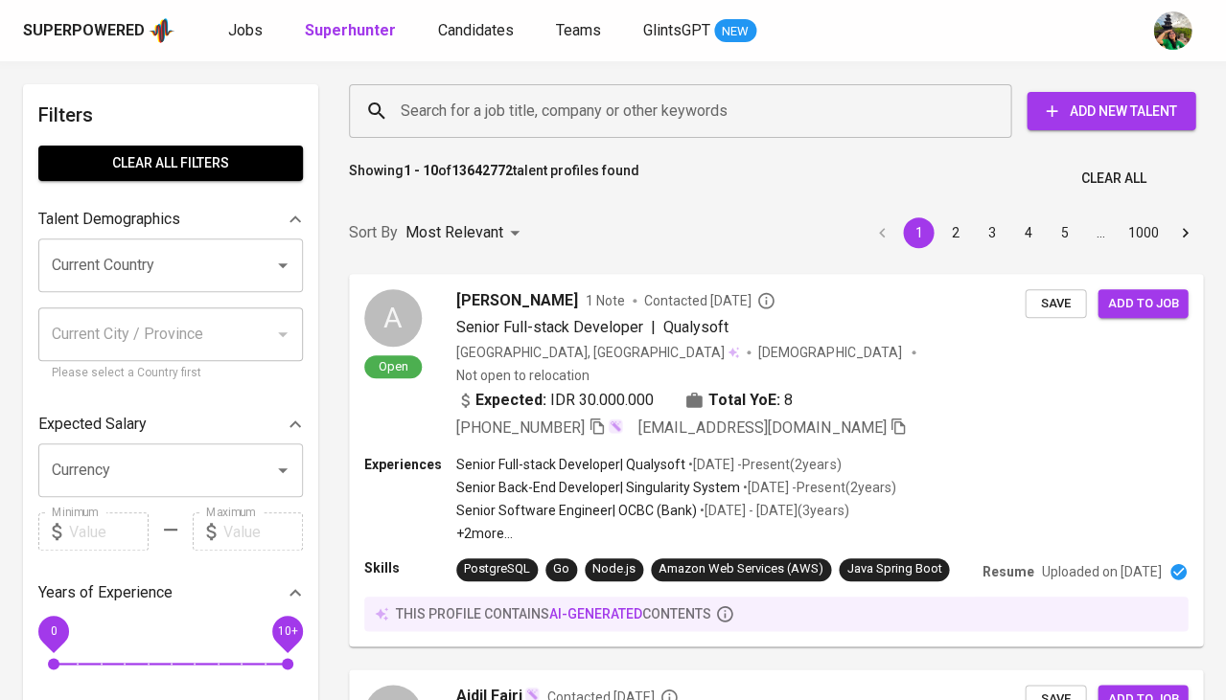
click at [532, 109] on input "Search for a job title, company or other keywords" at bounding box center [685, 111] width 578 height 36
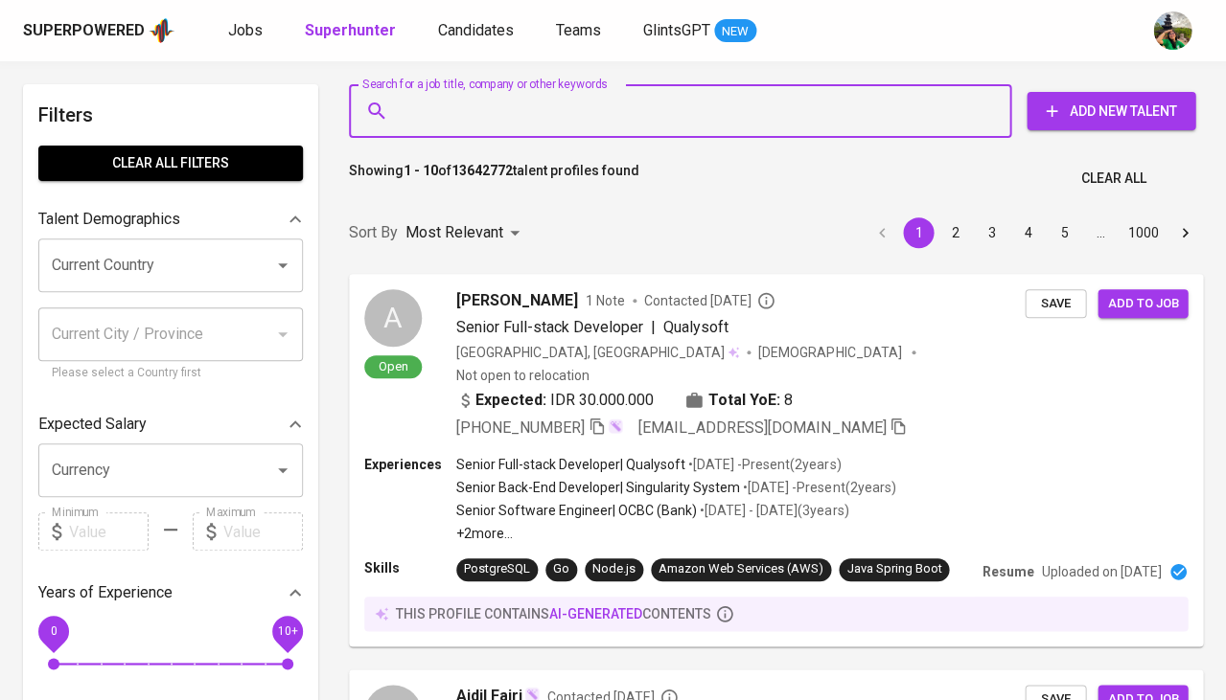
paste input "aliofficial.net@gmail.com"
type input "aliofficial.net@gmail.com"
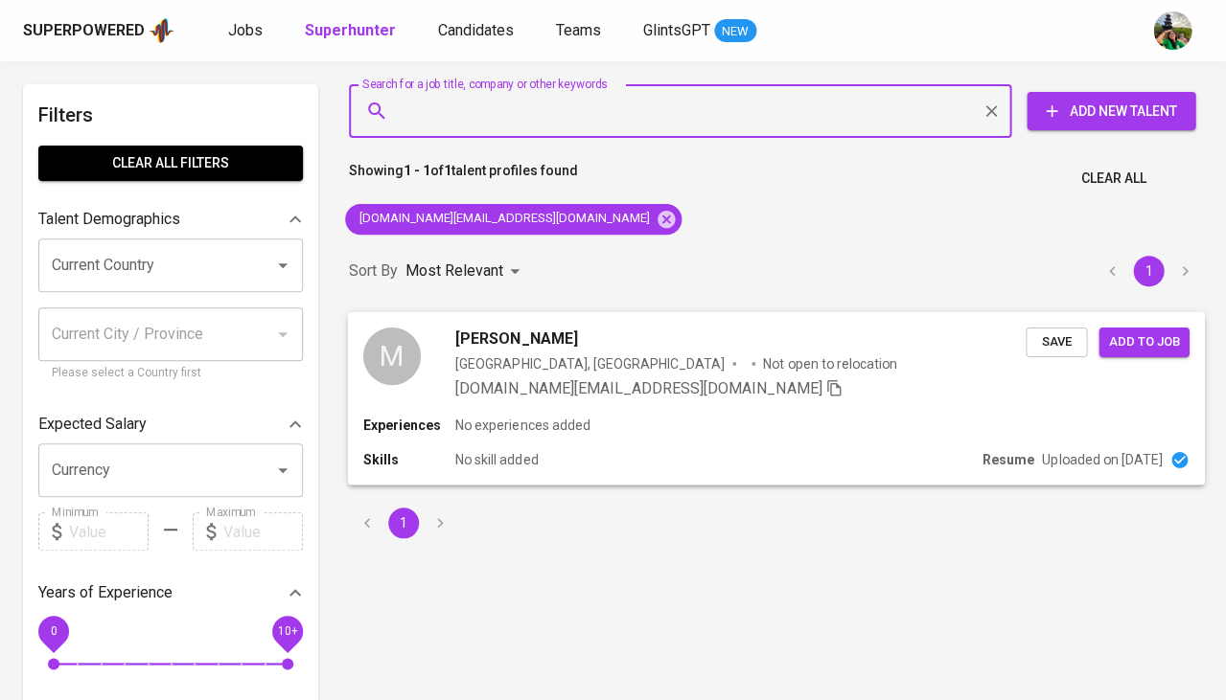
click at [1035, 338] on span "Save" at bounding box center [1056, 342] width 42 height 22
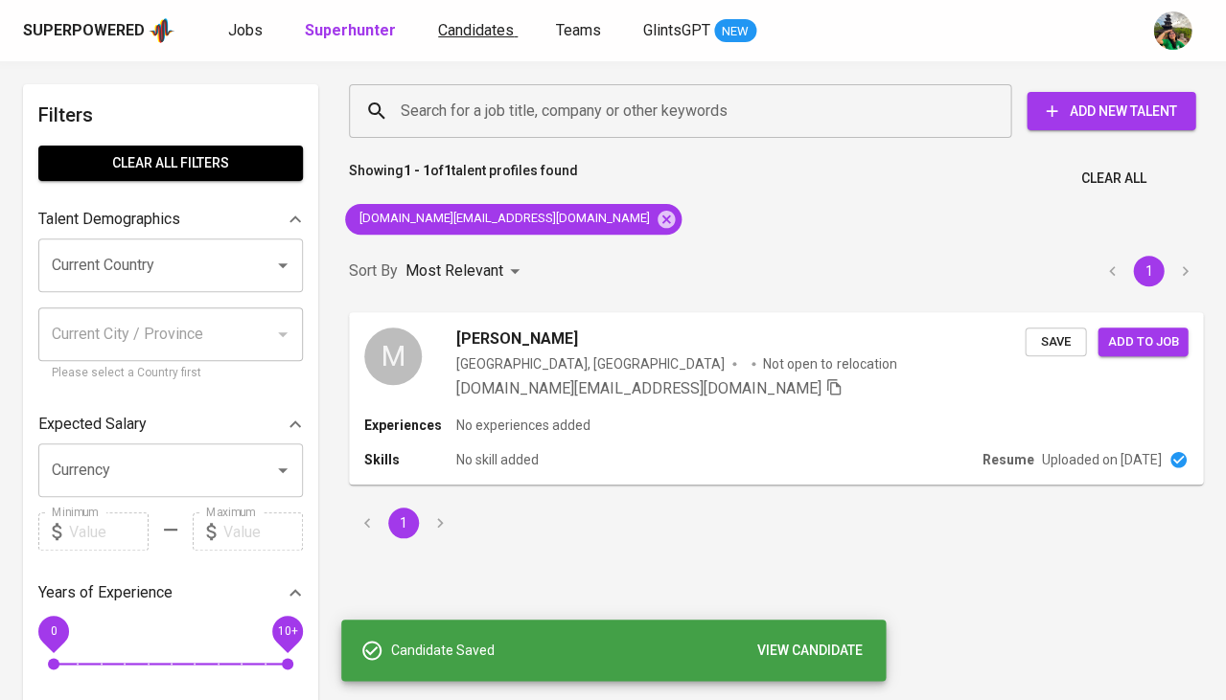
click at [502, 30] on span "Candidates" at bounding box center [476, 30] width 76 height 18
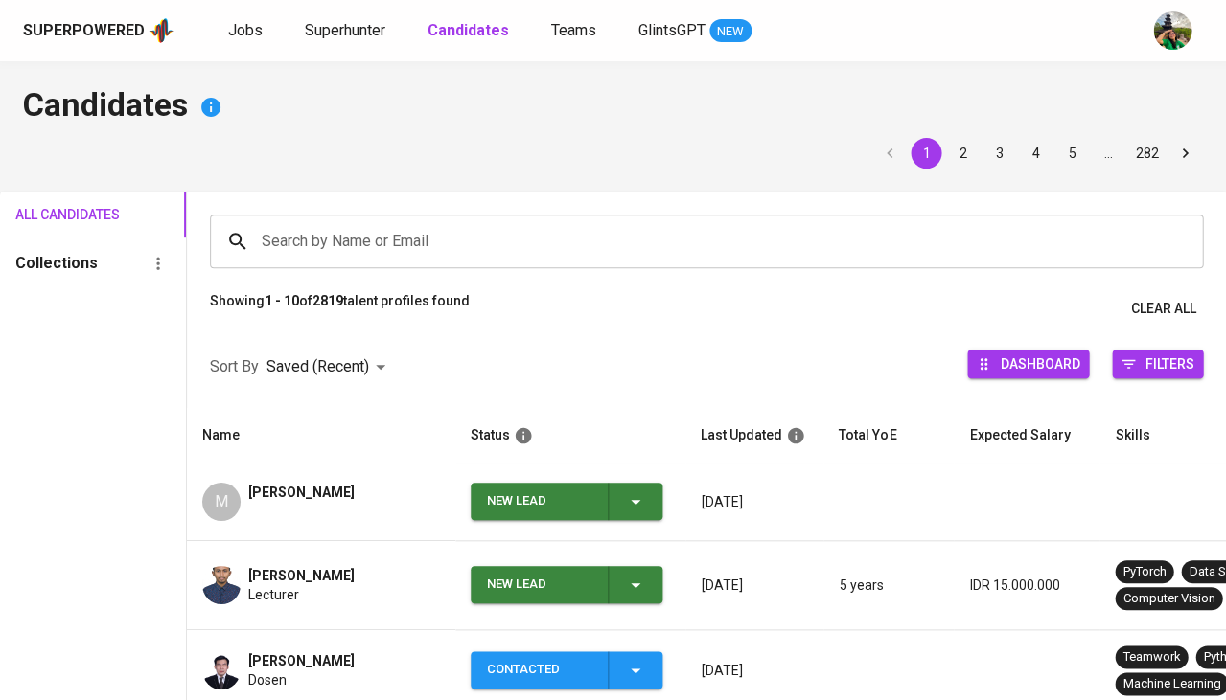
click at [327, 494] on div "Muhamad Ali" at bounding box center [301, 502] width 106 height 38
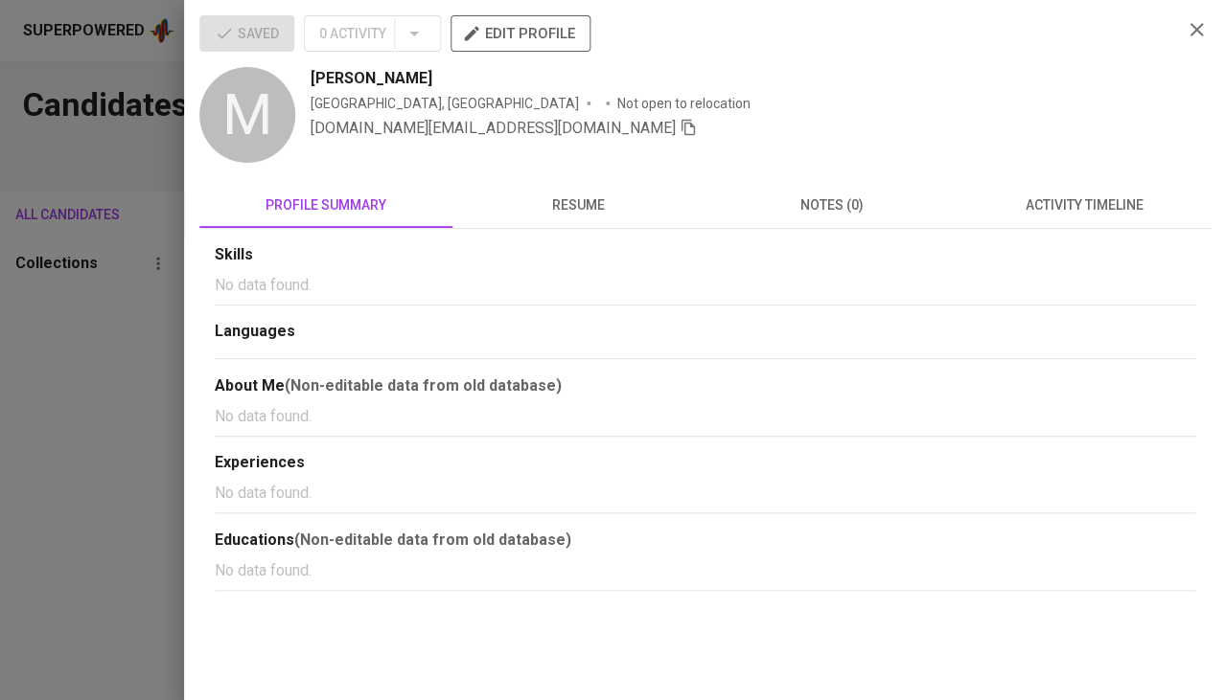
click at [1048, 204] on span "activity timeline" at bounding box center [1084, 206] width 230 height 24
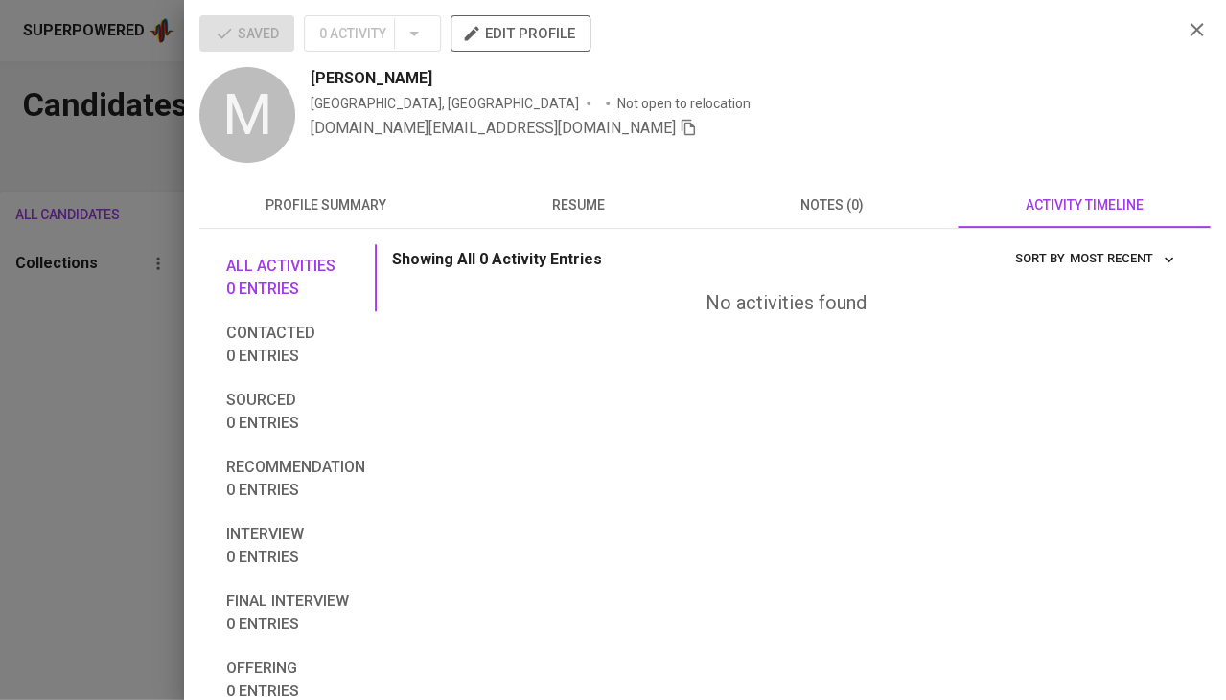
click at [166, 413] on div at bounding box center [613, 350] width 1226 height 700
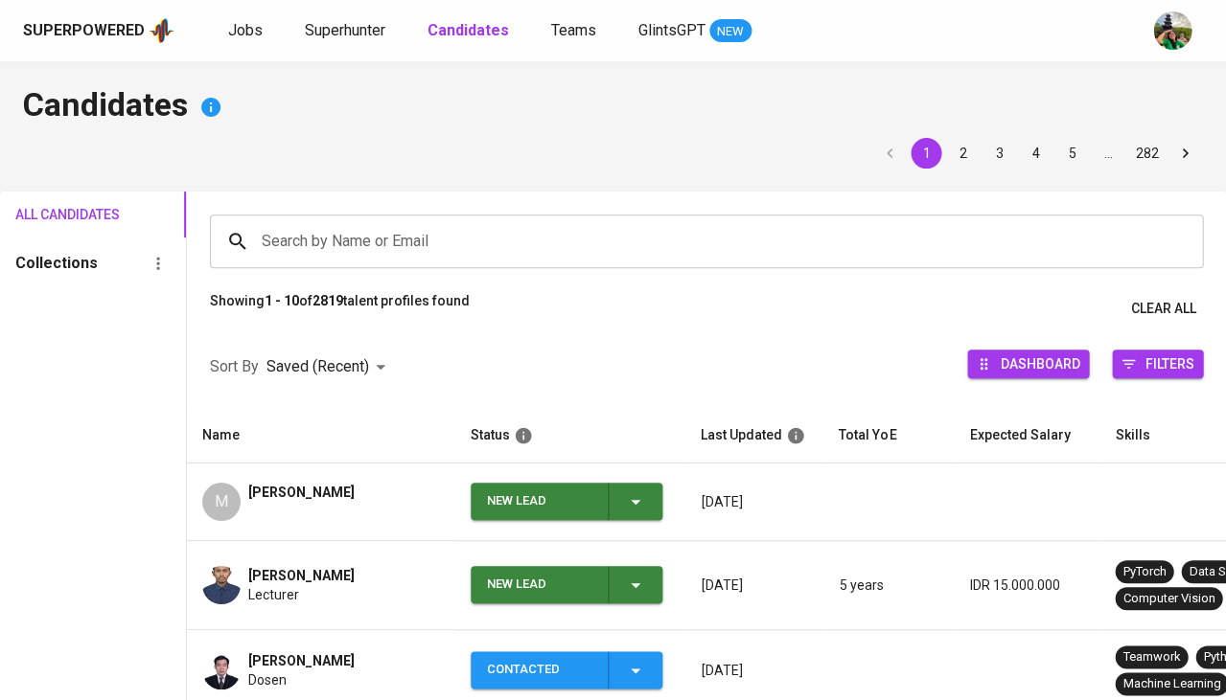
click at [644, 575] on icon "button" at bounding box center [635, 585] width 23 height 23
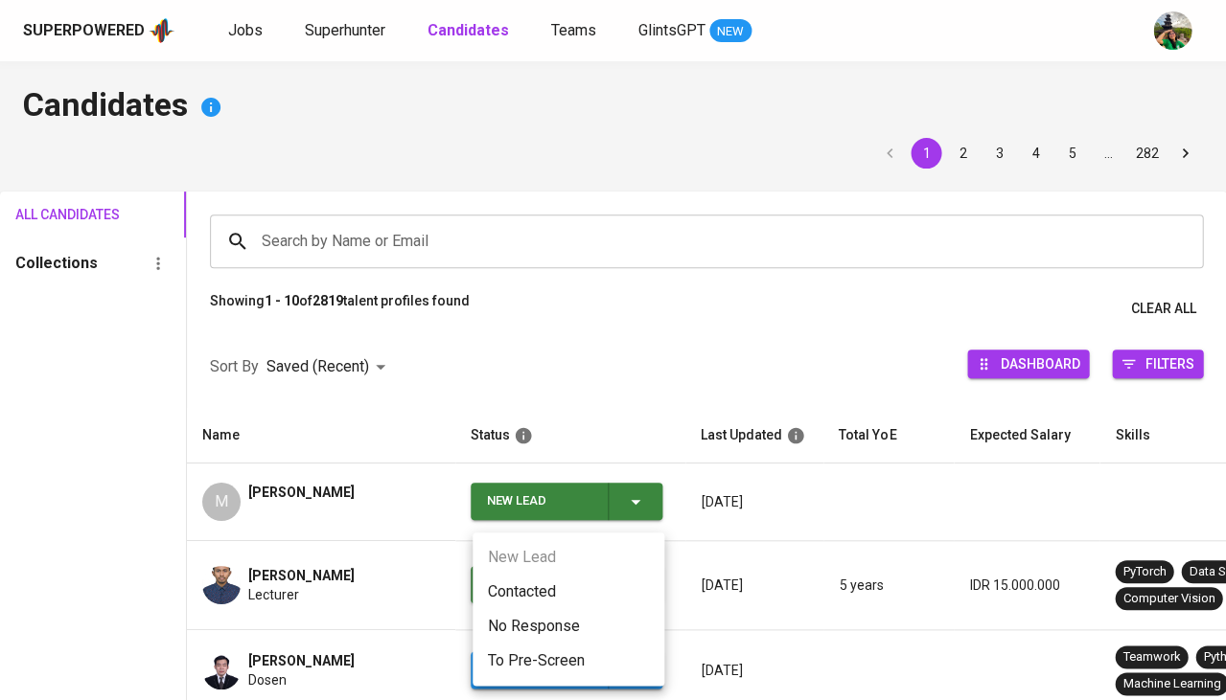
click at [553, 597] on li "Contacted" at bounding box center [568, 592] width 192 height 34
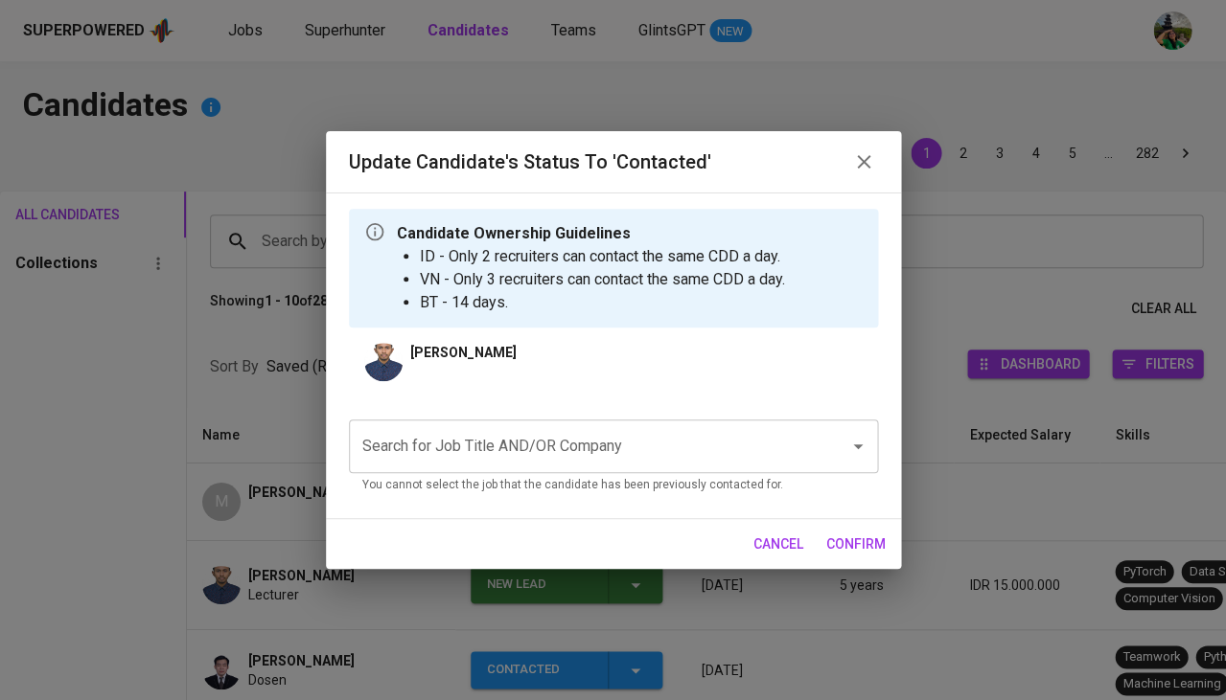
click at [502, 431] on input "Search for Job Title AND/OR Company" at bounding box center [586, 446] width 458 height 36
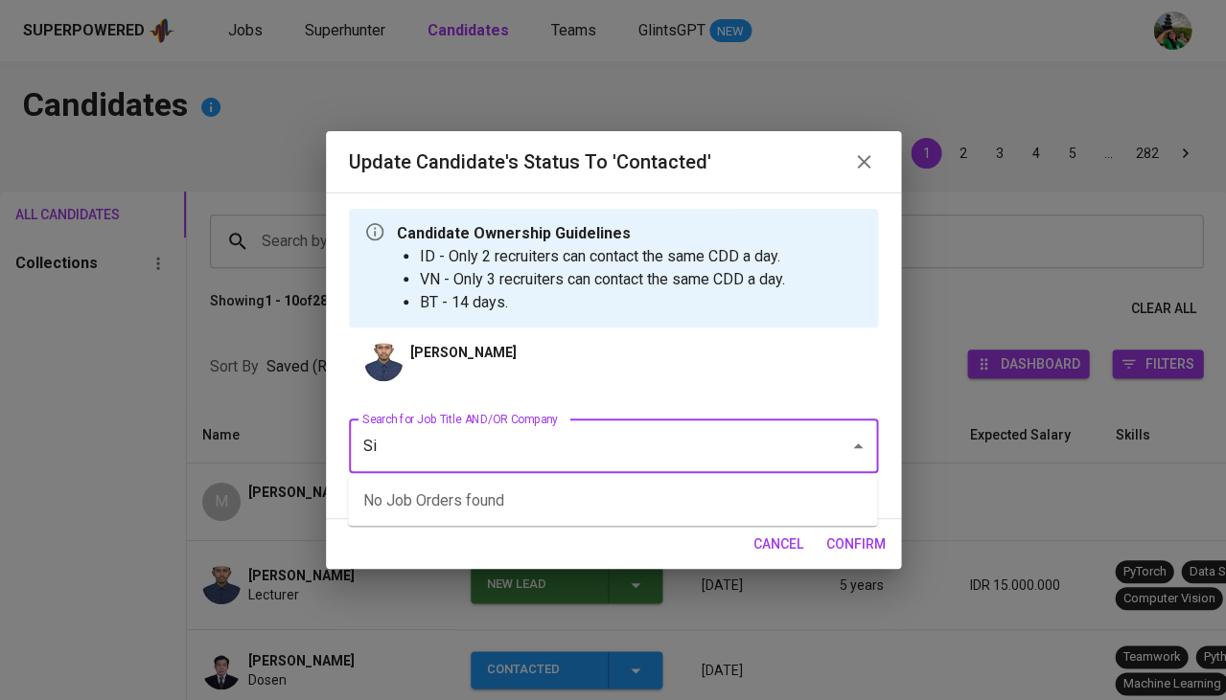
type input "Sin"
type input "AIA"
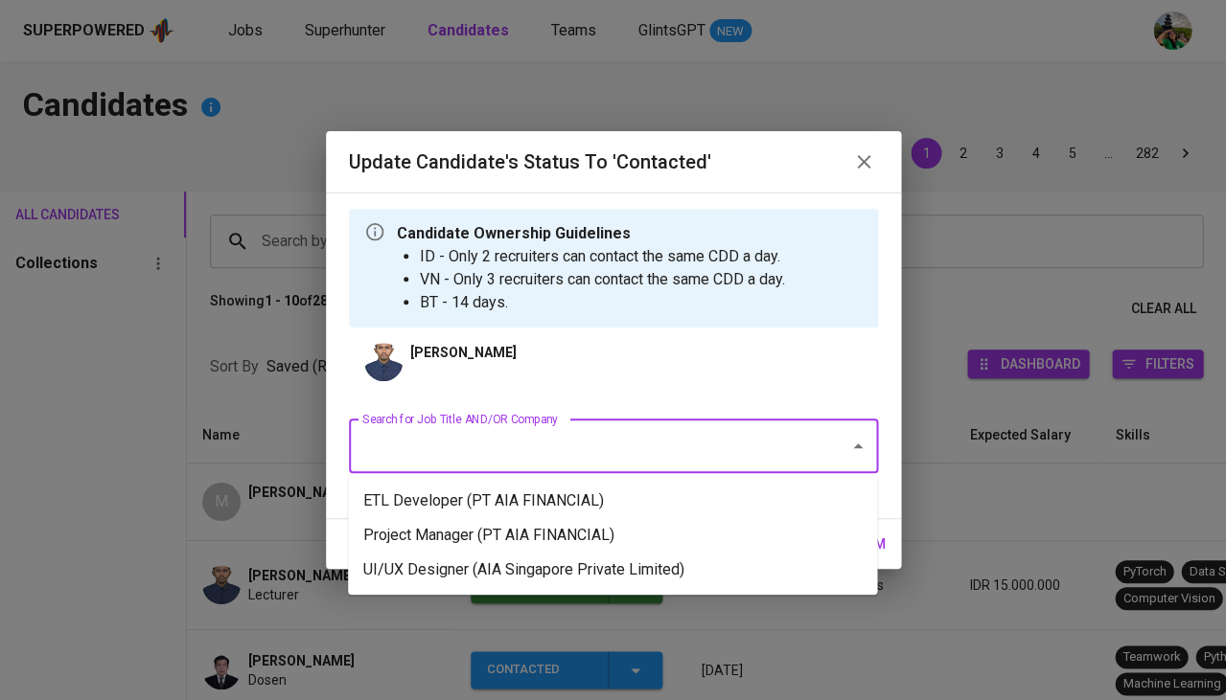
click at [511, 495] on li "ETL Developer (PT AIA FINANCIAL)" at bounding box center [612, 501] width 529 height 34
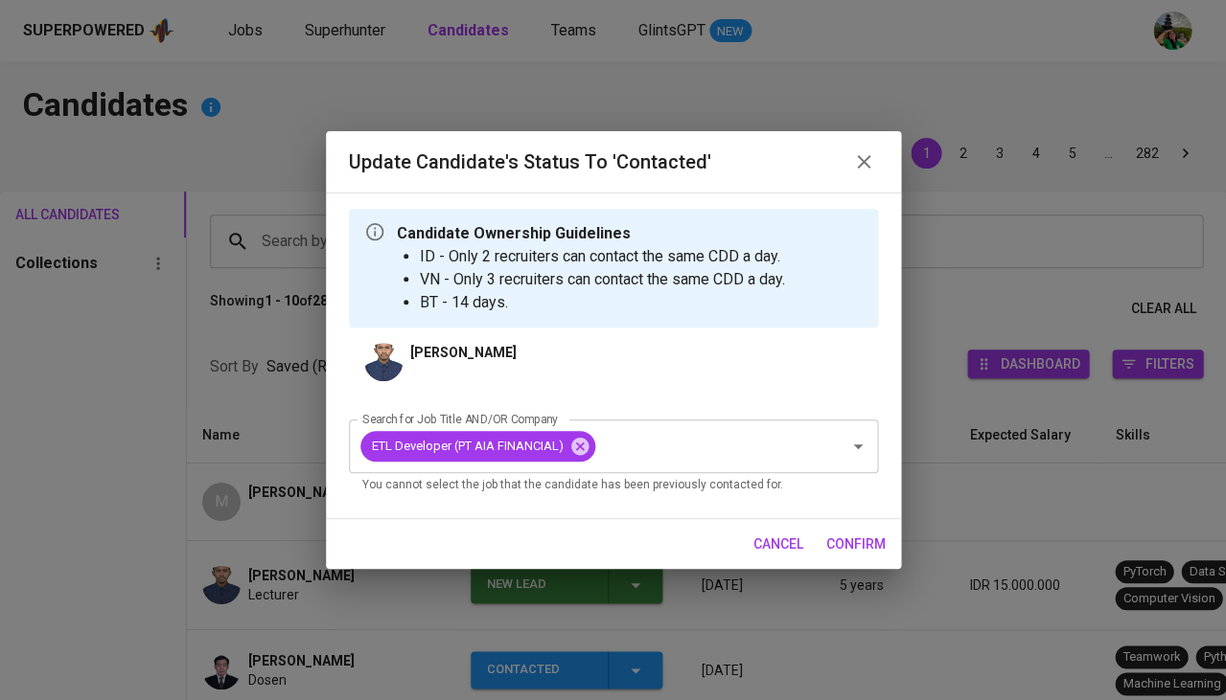
click at [871, 546] on span "confirm" at bounding box center [855, 545] width 59 height 24
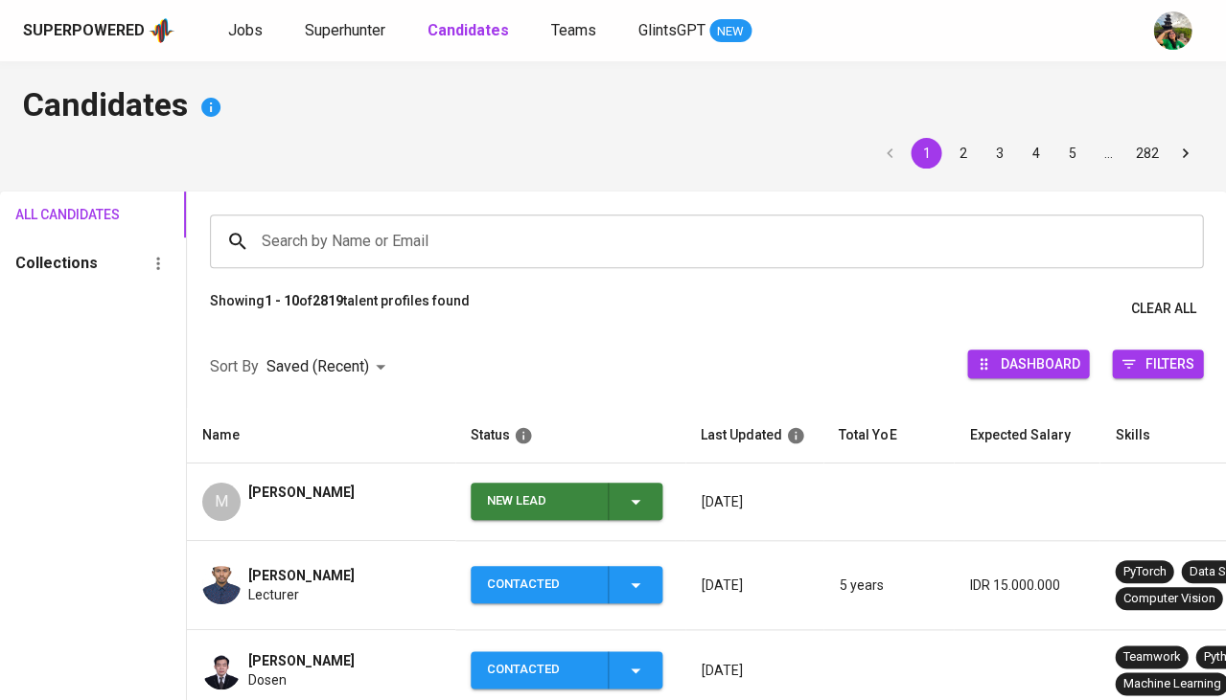
click at [638, 491] on icon "button" at bounding box center [635, 502] width 23 height 23
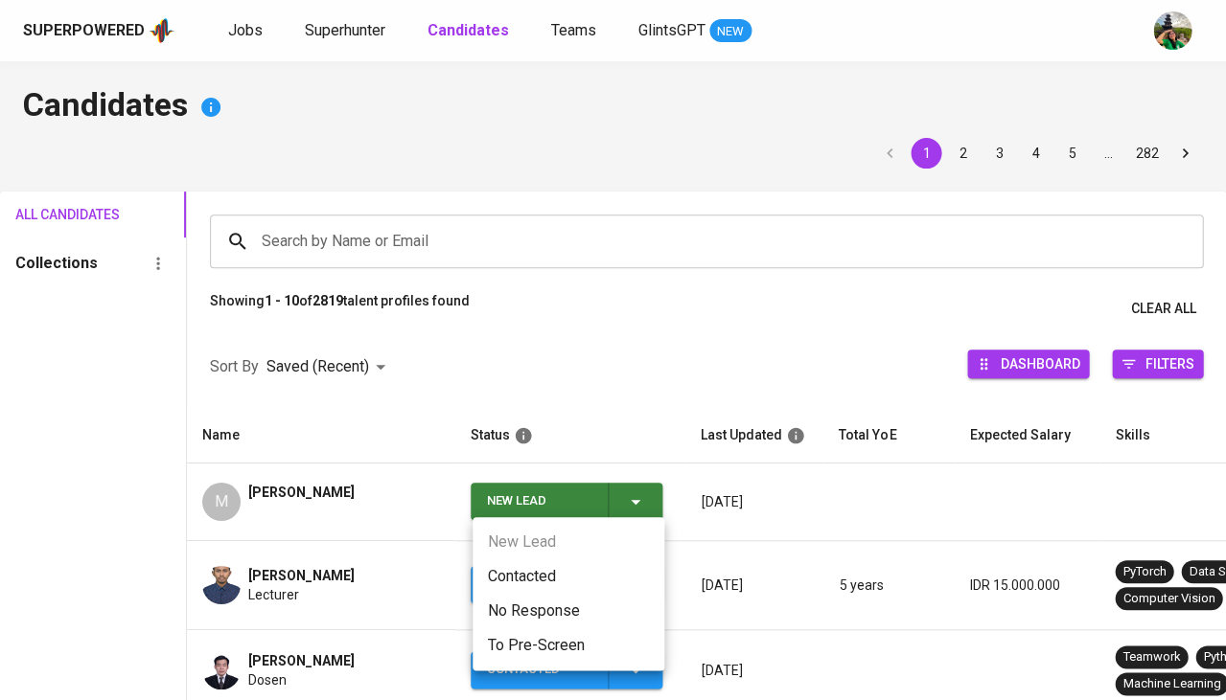
click at [543, 581] on li "Contacted" at bounding box center [568, 577] width 192 height 34
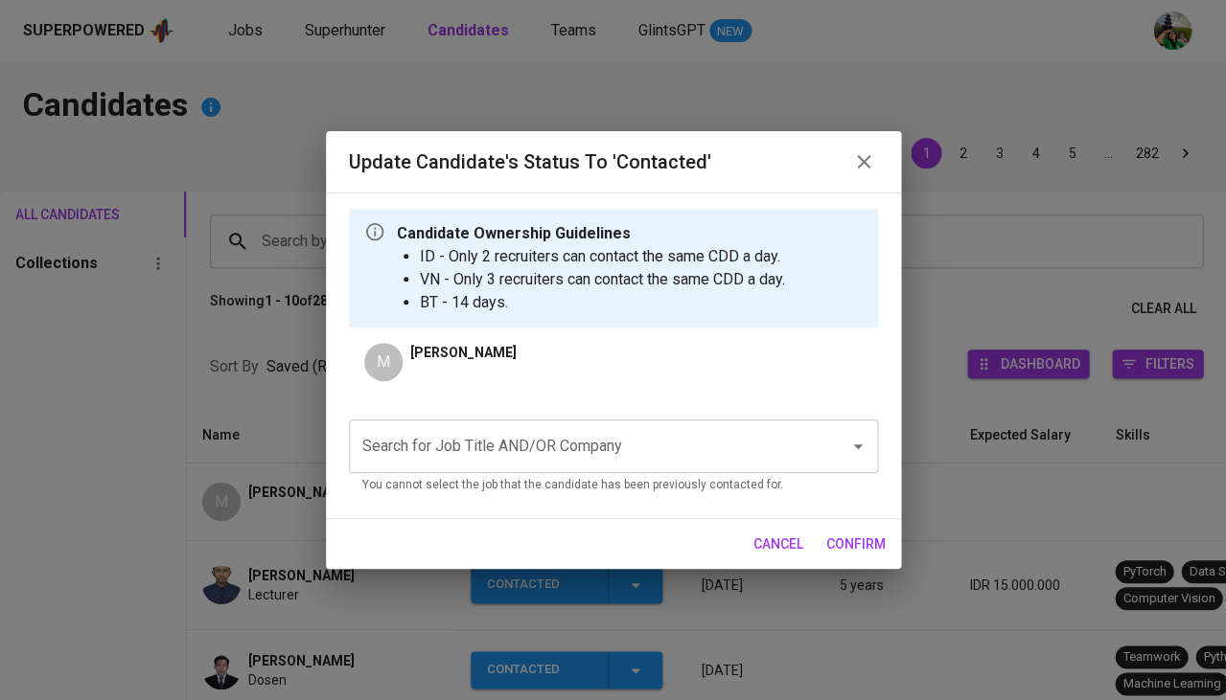
click at [498, 439] on input "Search for Job Title AND/OR Company" at bounding box center [586, 446] width 458 height 36
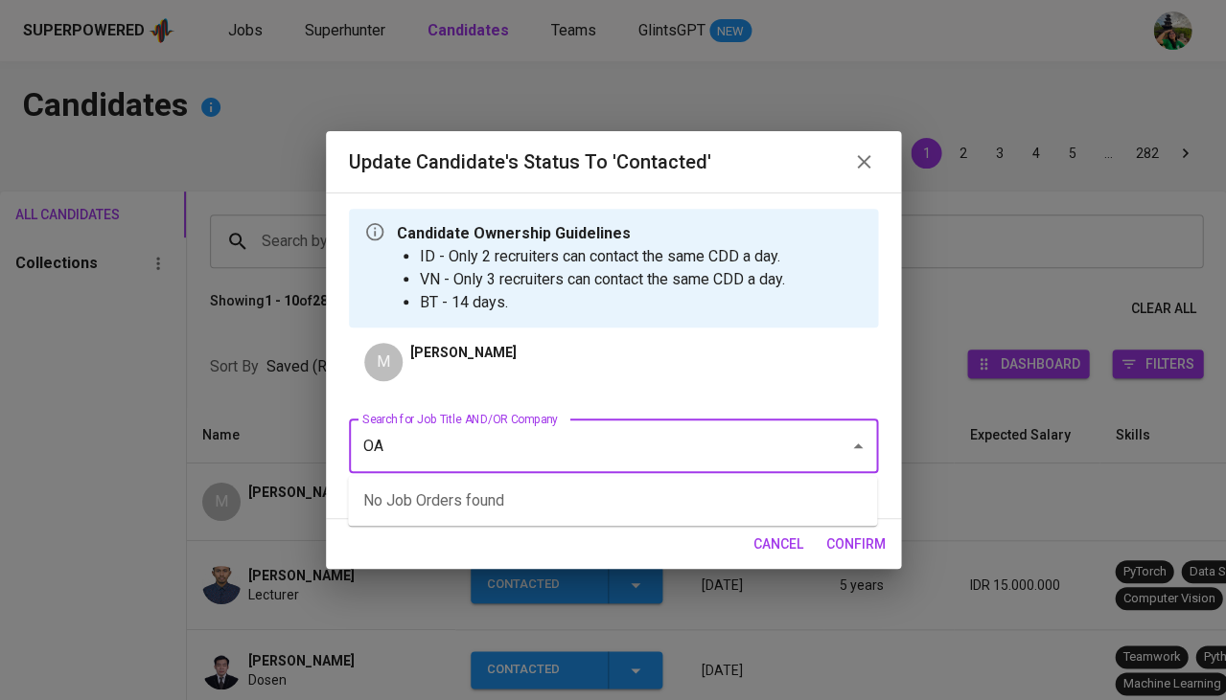
type input "O"
type input "AIA"
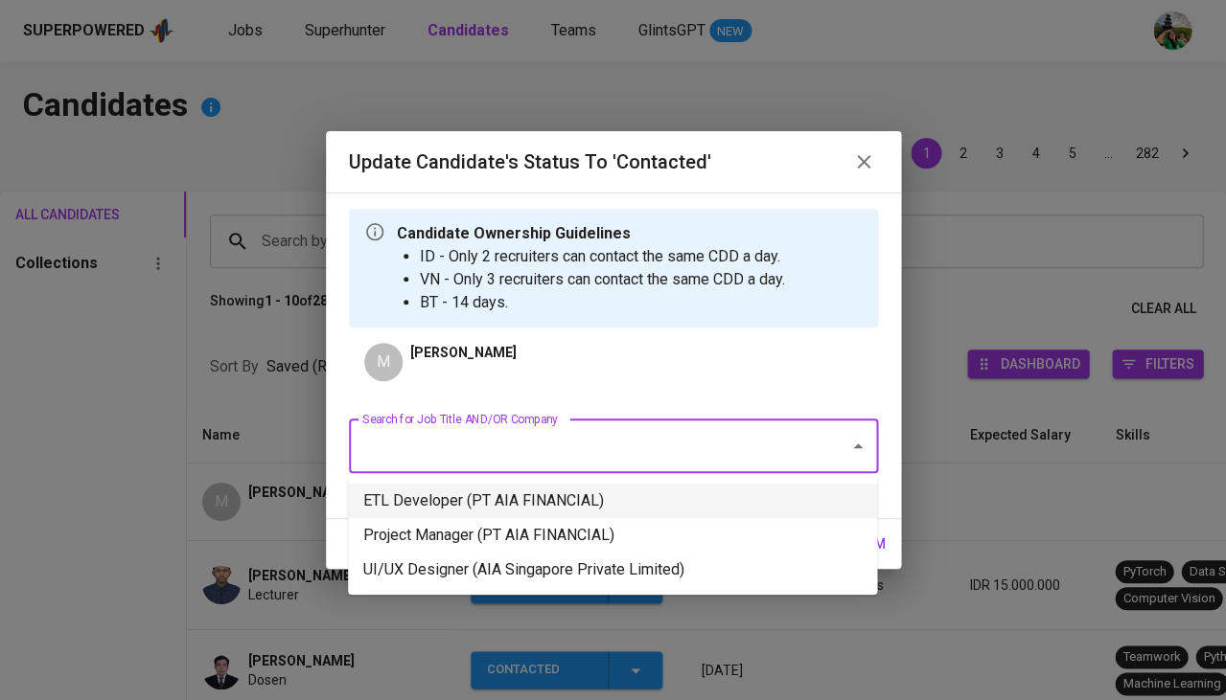
click at [493, 503] on li "ETL Developer (PT AIA FINANCIAL)" at bounding box center [612, 501] width 529 height 34
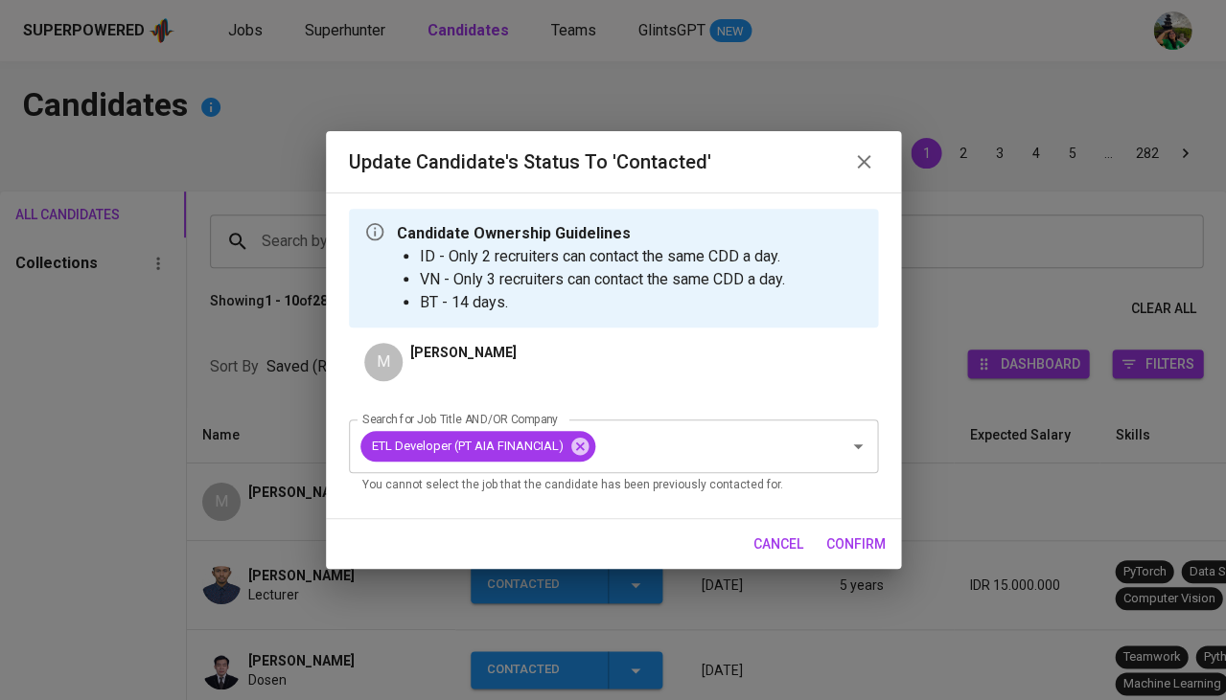
click at [862, 545] on span "confirm" at bounding box center [855, 545] width 59 height 24
